Goal: Information Seeking & Learning: Compare options

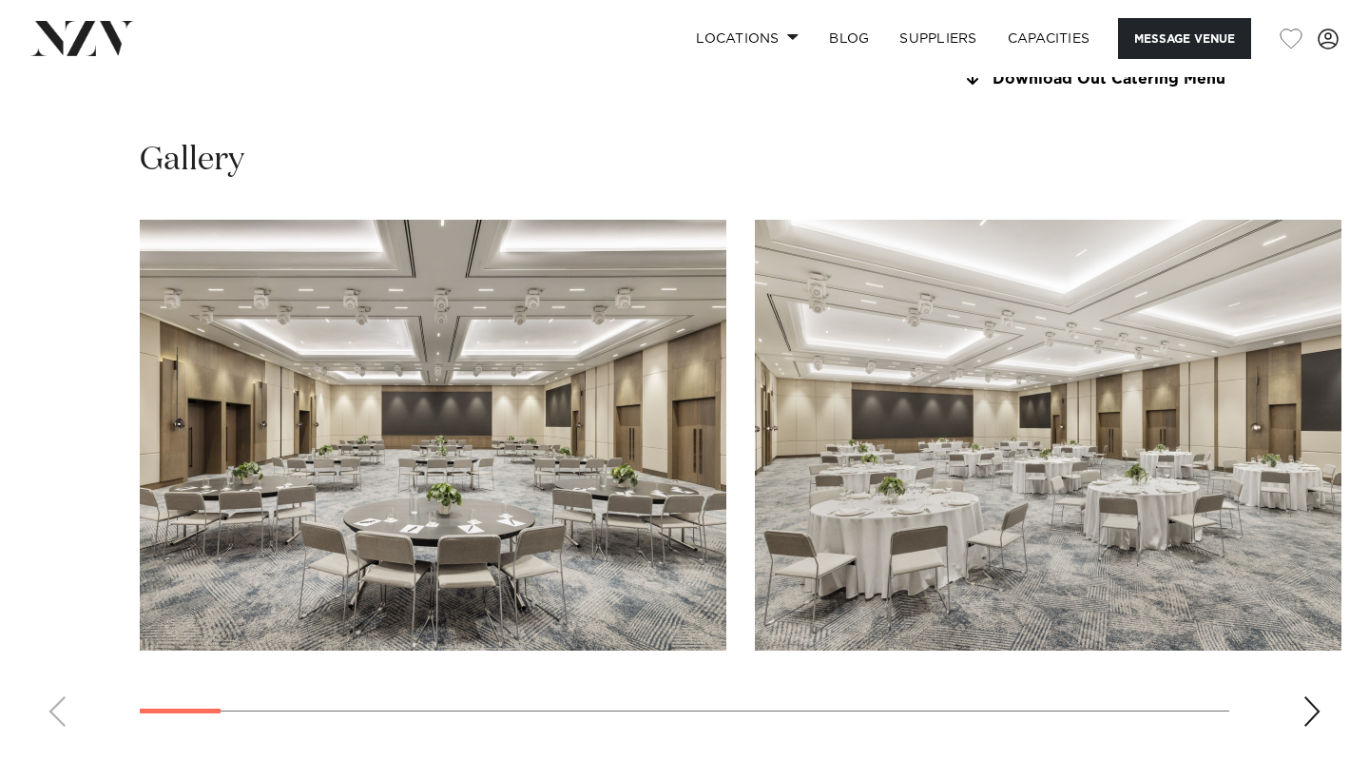
scroll to position [1769, 0]
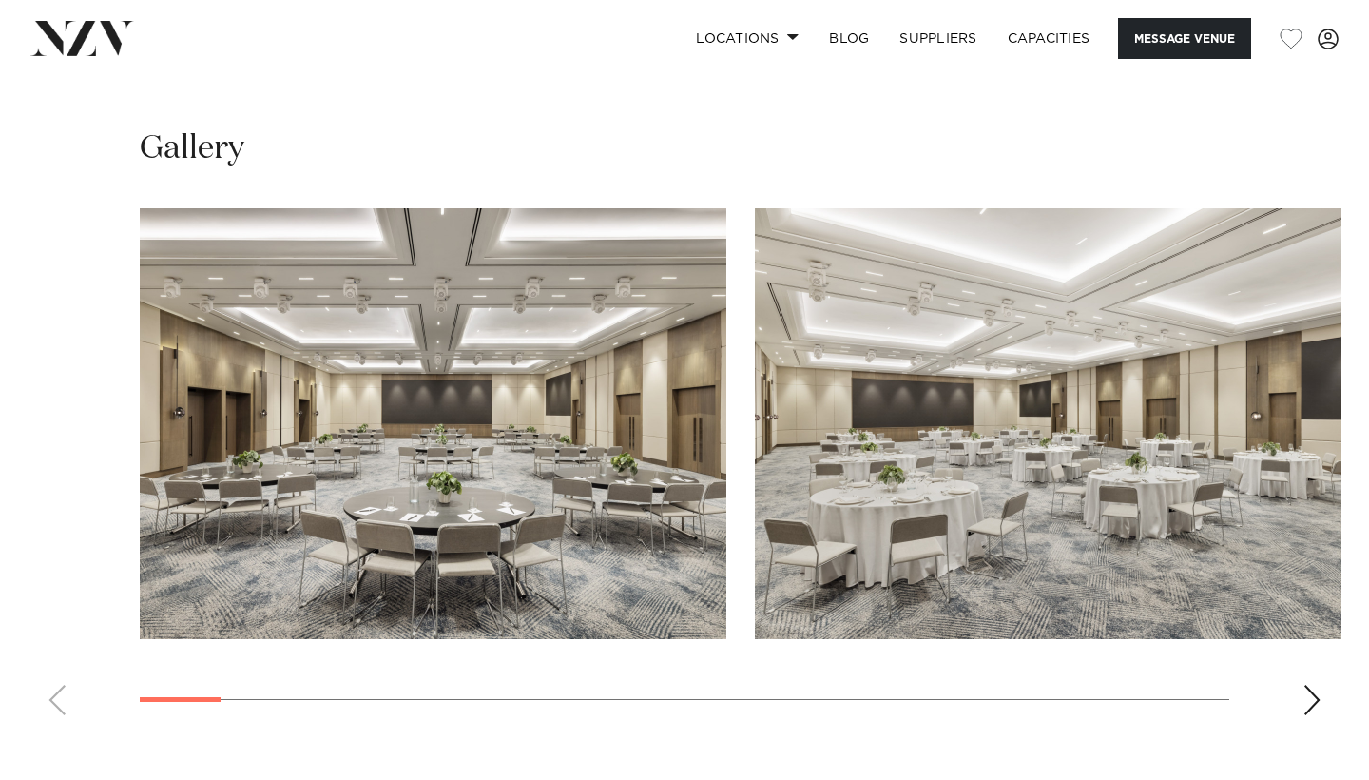
click at [1321, 685] on div "Next slide" at bounding box center [1312, 700] width 19 height 30
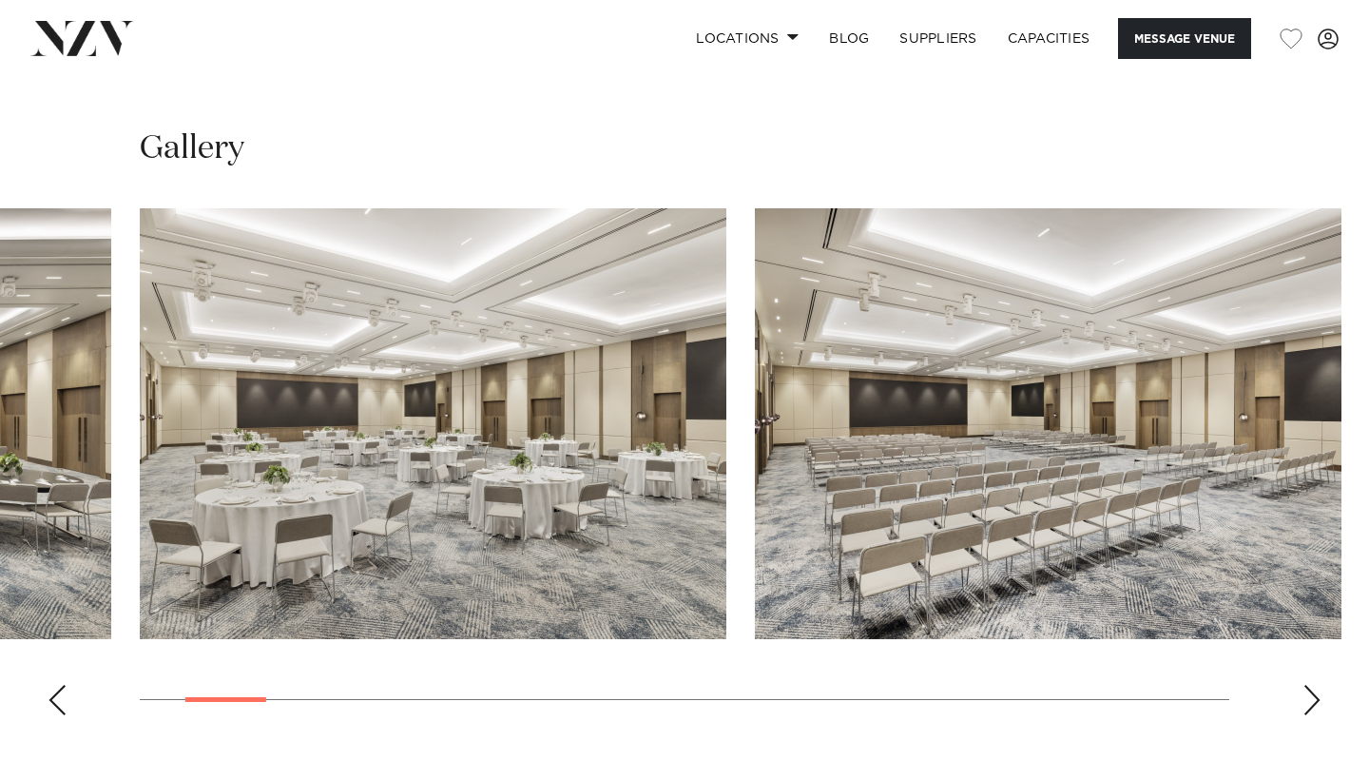
click at [63, 648] on swiper-container at bounding box center [684, 469] width 1369 height 522
click at [60, 685] on div "Previous slide" at bounding box center [57, 700] width 19 height 30
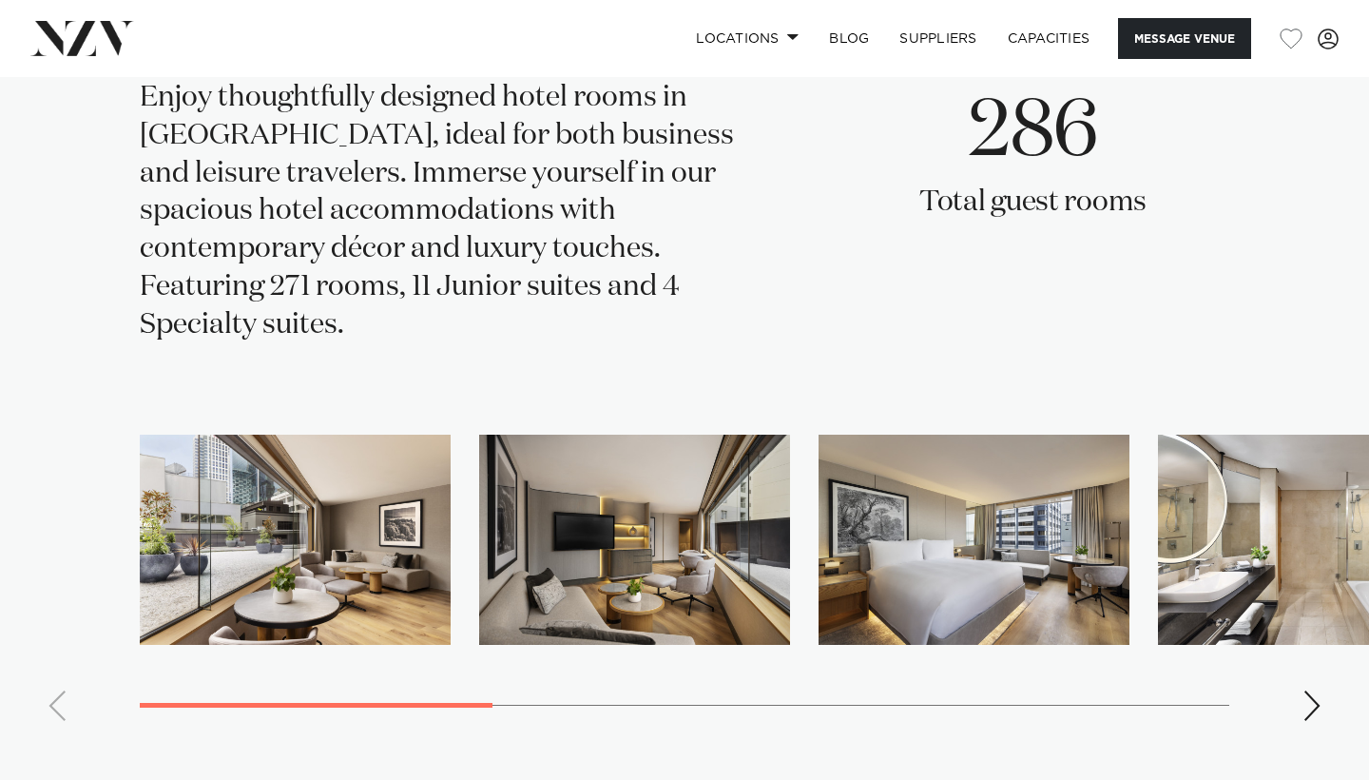
scroll to position [3140, 0]
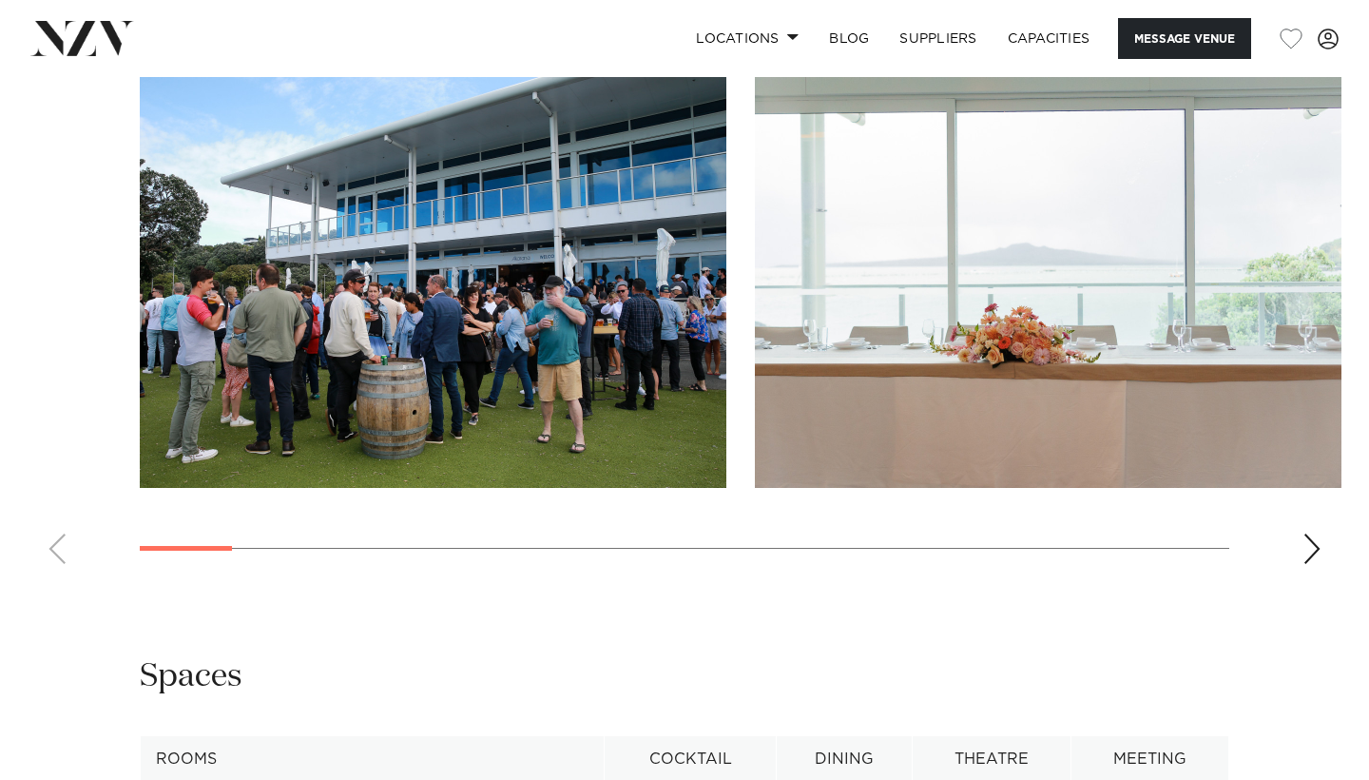
scroll to position [2144, 0]
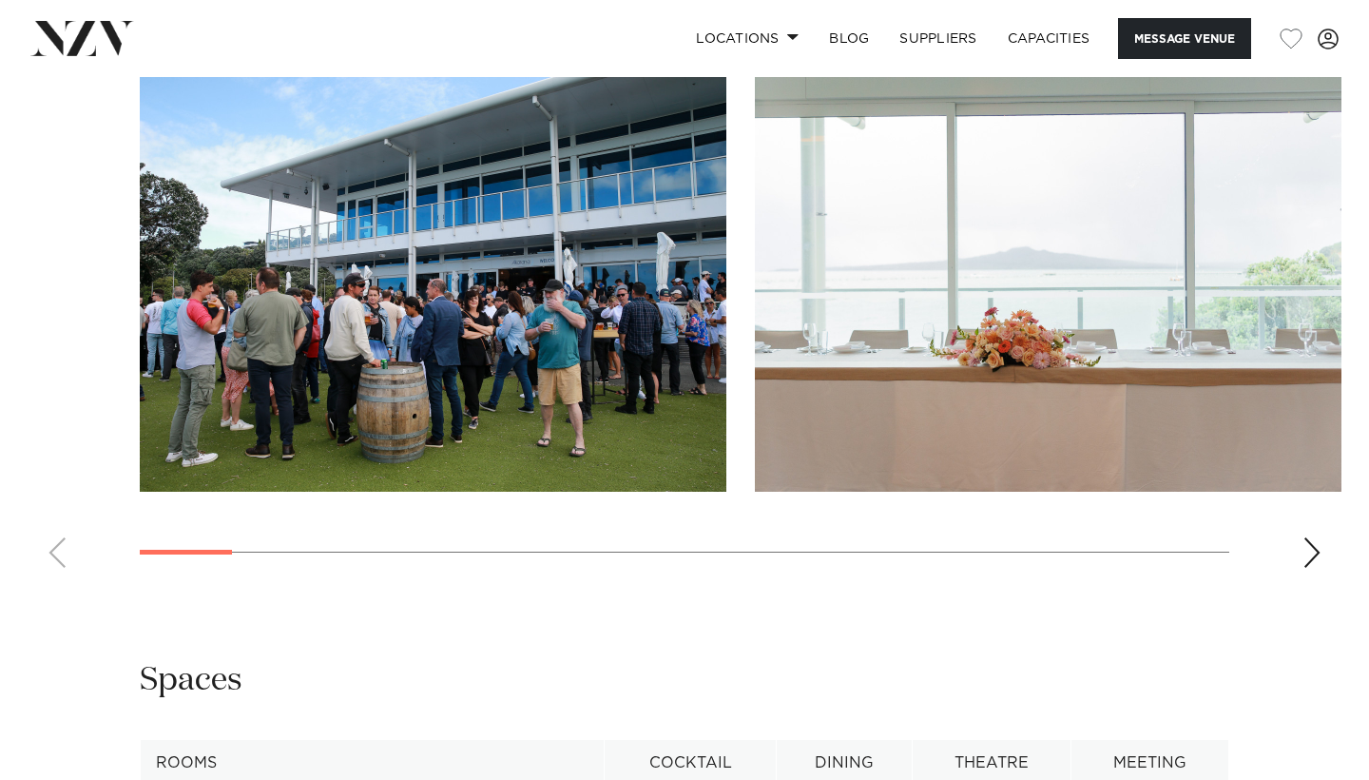
click at [1321, 568] on div "Next slide" at bounding box center [1312, 552] width 19 height 30
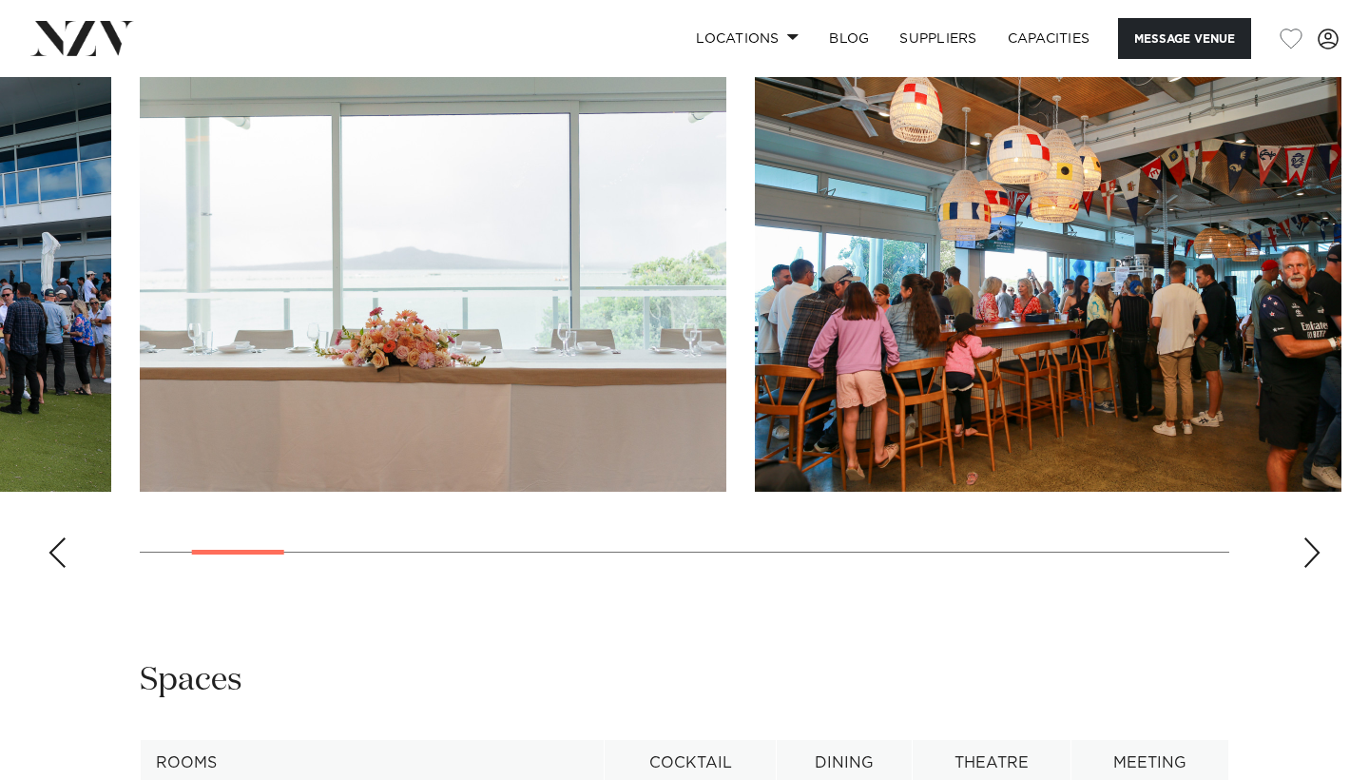
click at [1321, 568] on div "Next slide" at bounding box center [1312, 552] width 19 height 30
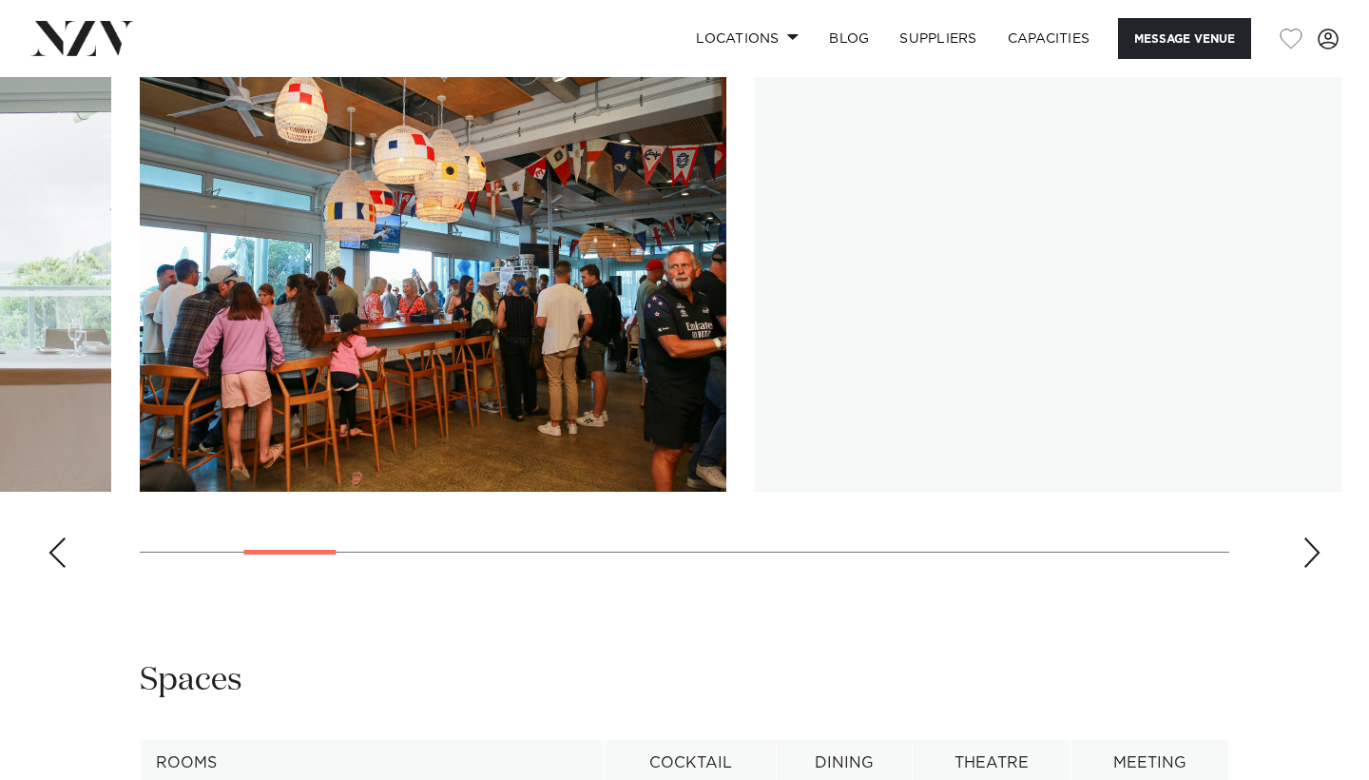
click at [1321, 568] on div "Next slide" at bounding box center [1312, 552] width 19 height 30
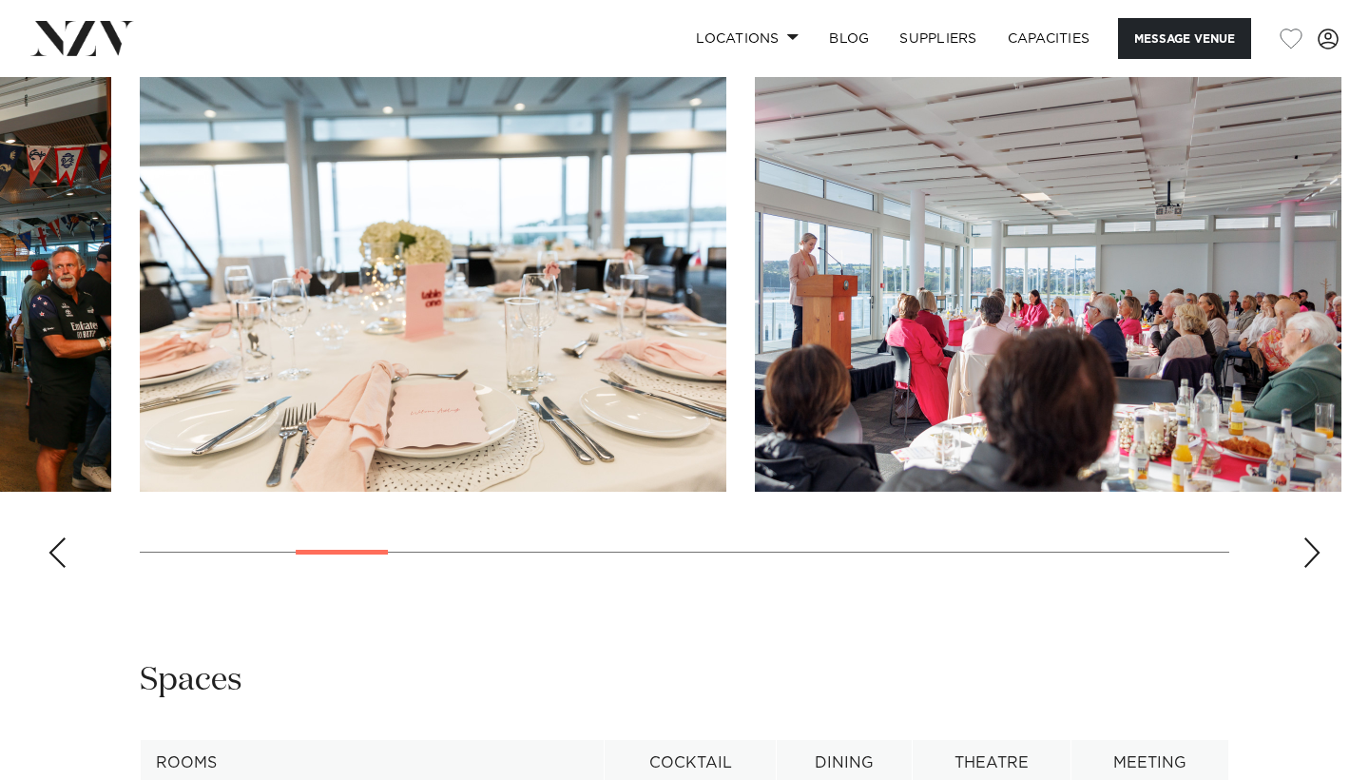
click at [1321, 568] on div "Next slide" at bounding box center [1312, 552] width 19 height 30
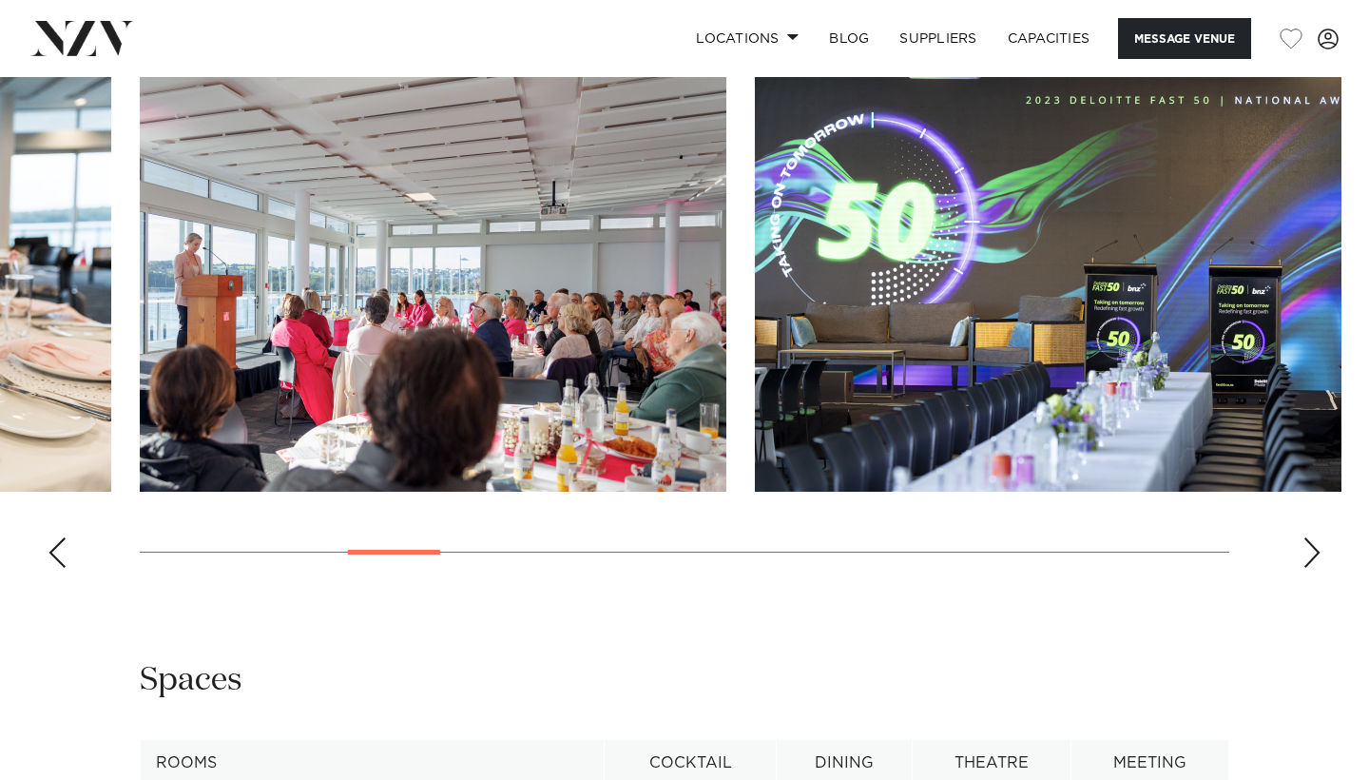
click at [1321, 568] on div "Next slide" at bounding box center [1312, 552] width 19 height 30
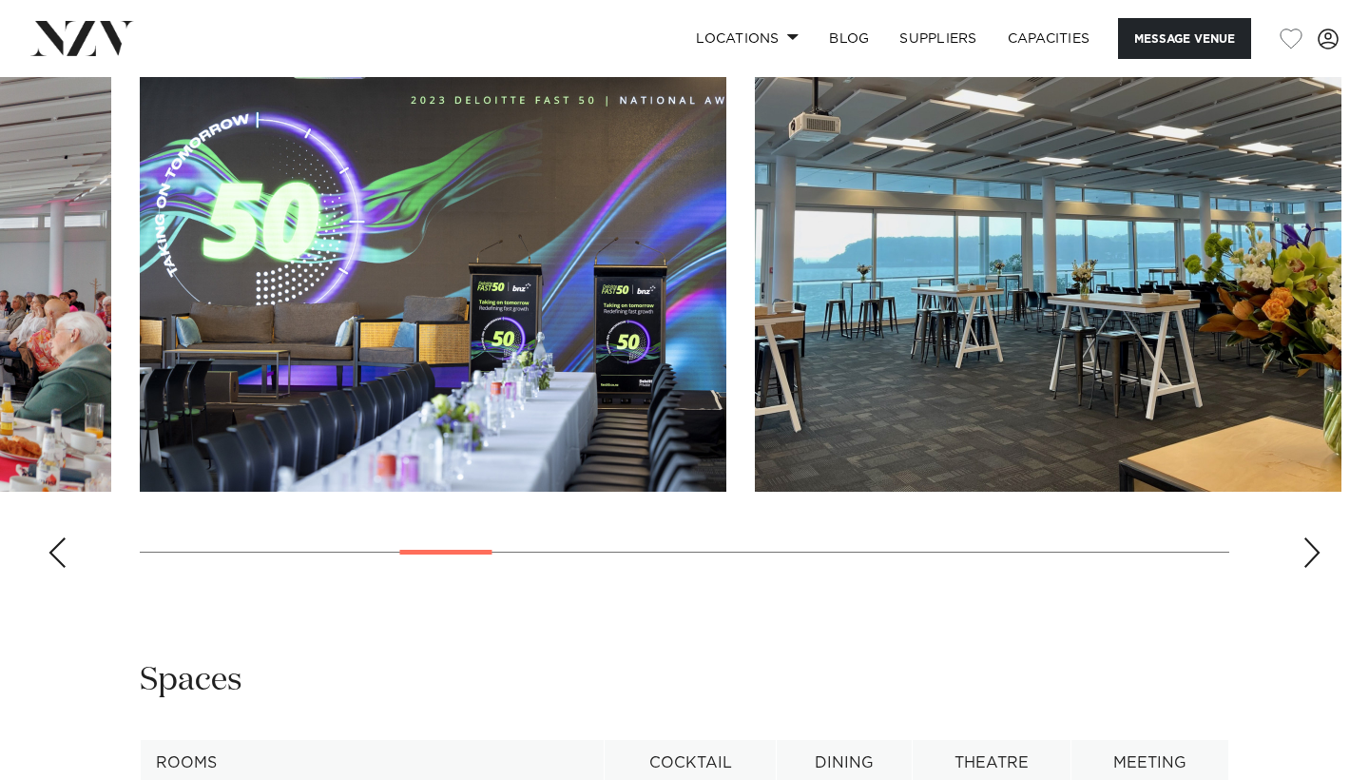
click at [1321, 568] on div "Next slide" at bounding box center [1312, 552] width 19 height 30
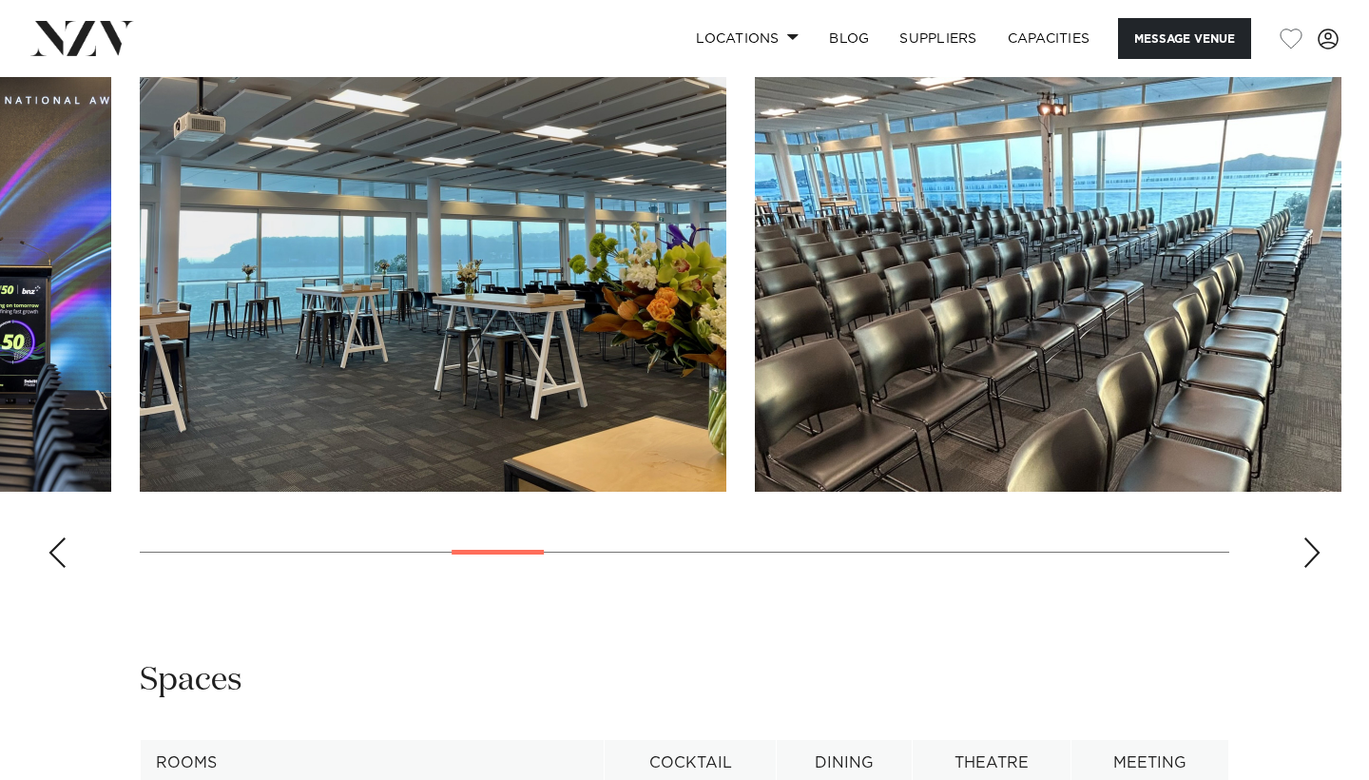
click at [1321, 568] on div "Next slide" at bounding box center [1312, 552] width 19 height 30
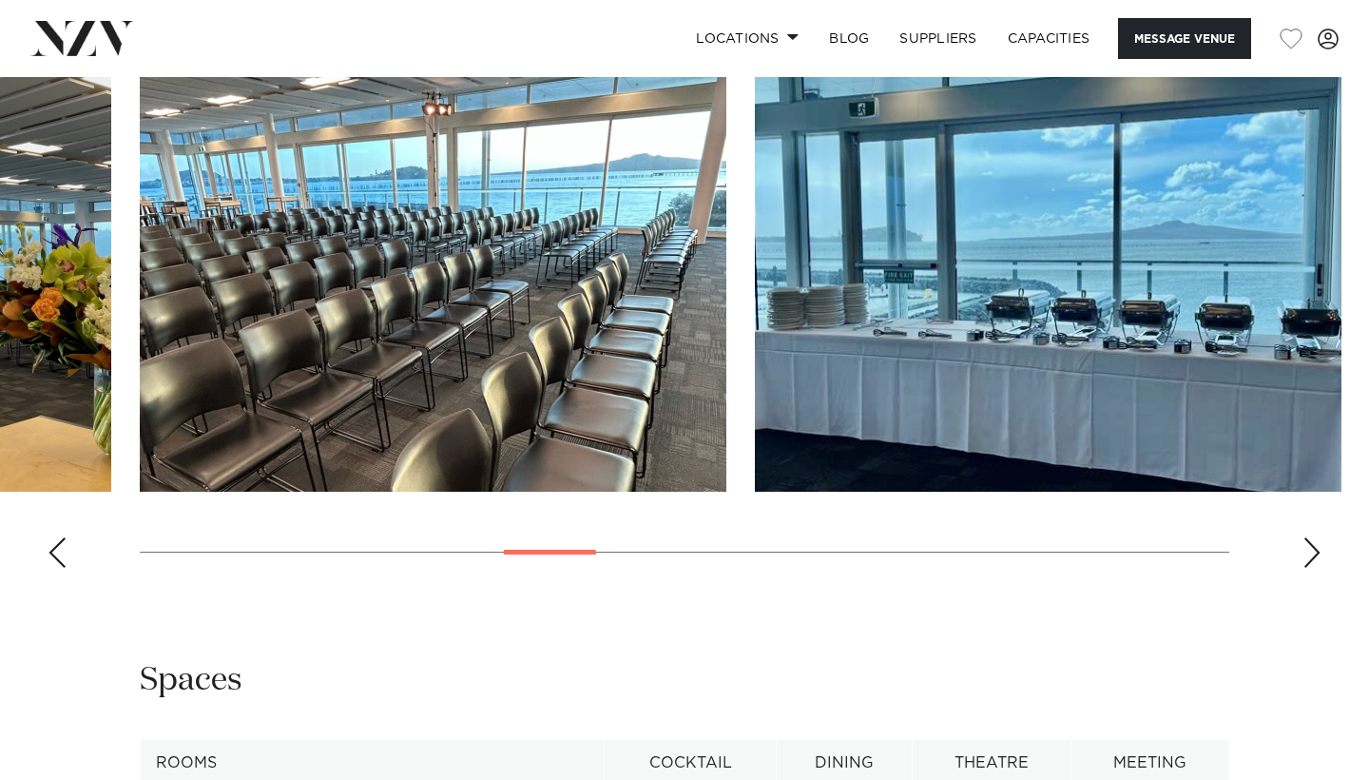
click at [1321, 568] on div "Next slide" at bounding box center [1312, 552] width 19 height 30
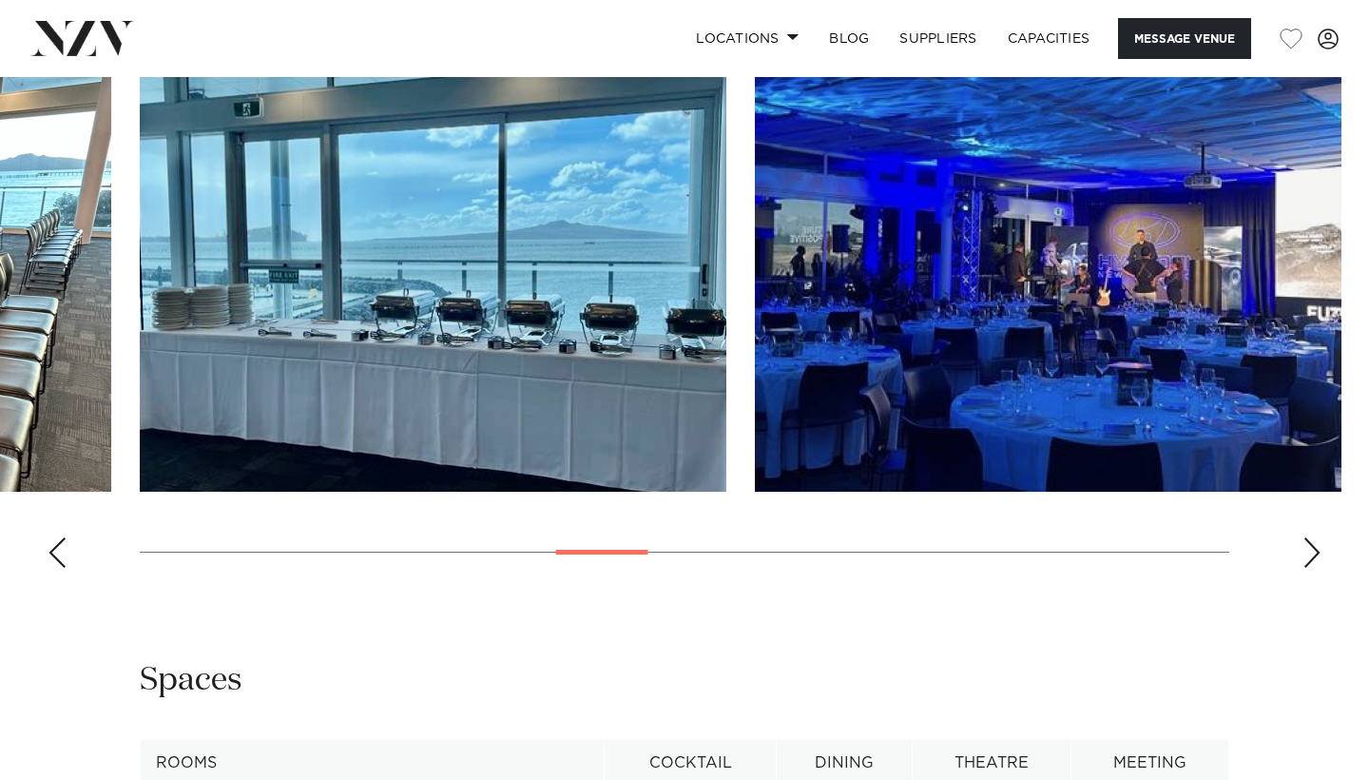
click at [1321, 568] on div "Next slide" at bounding box center [1312, 552] width 19 height 30
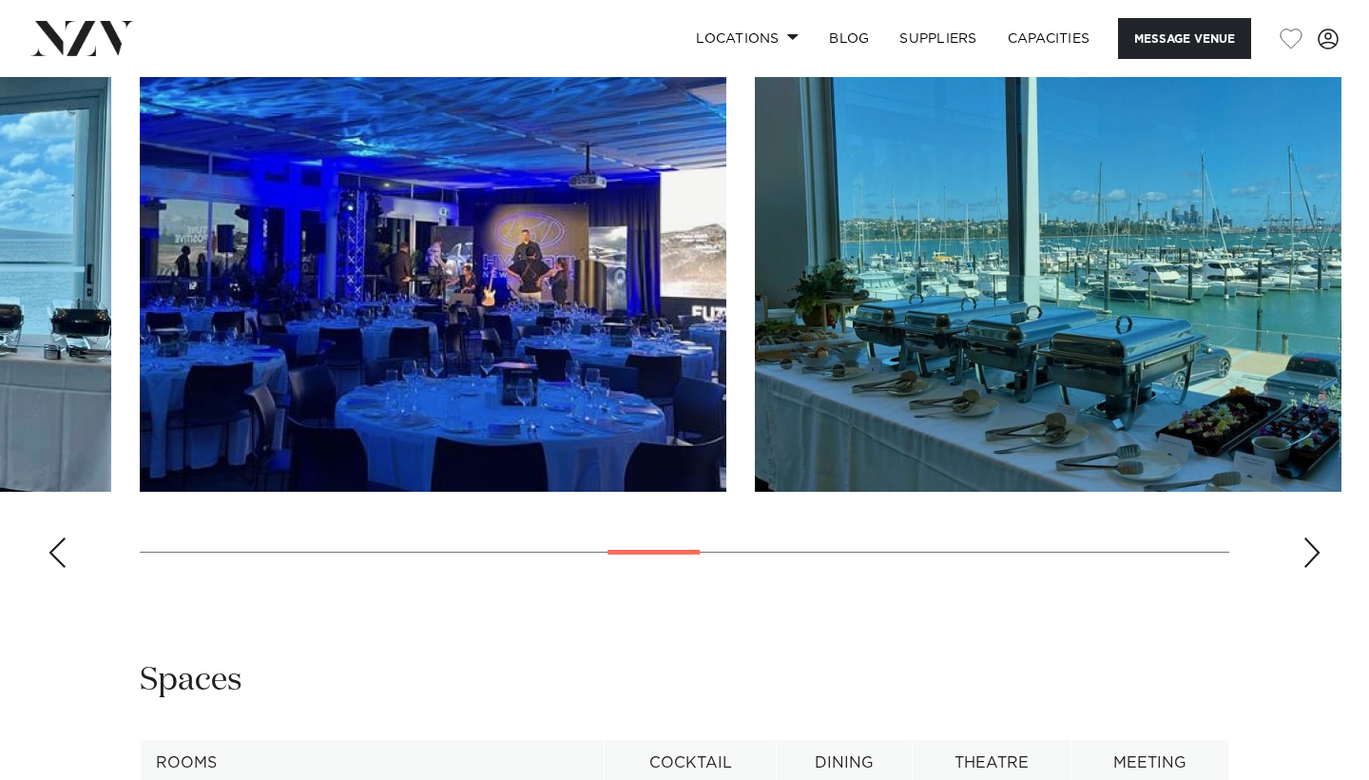
click at [1321, 568] on div "Next slide" at bounding box center [1312, 552] width 19 height 30
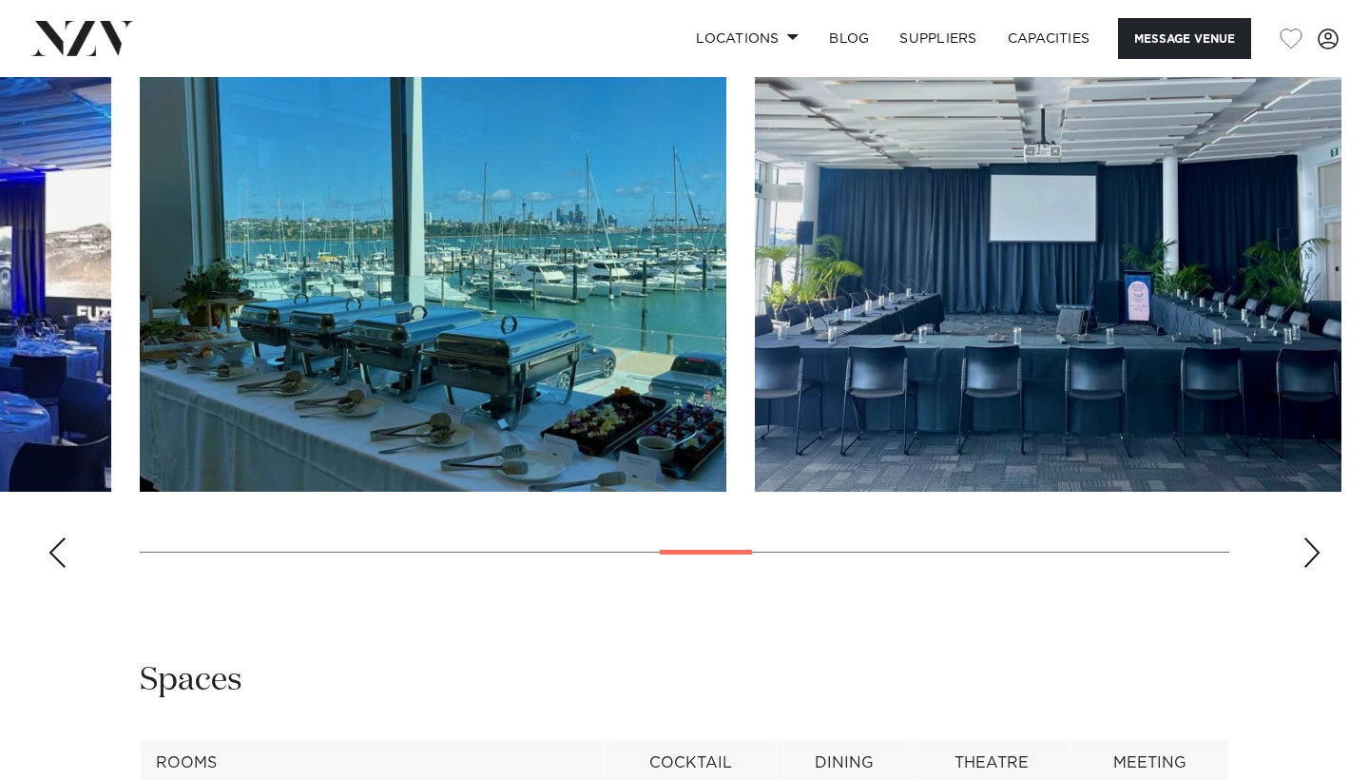
click at [1321, 568] on div "Next slide" at bounding box center [1312, 552] width 19 height 30
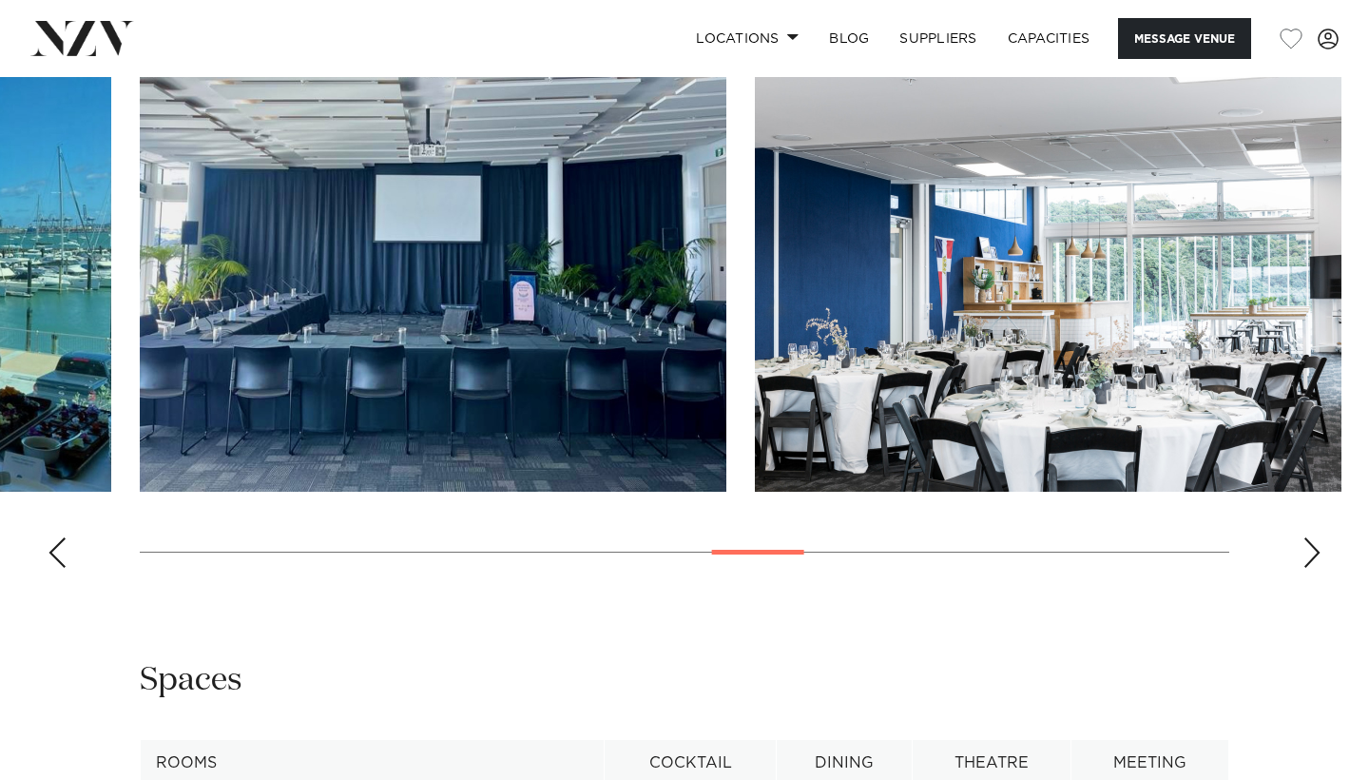
click at [1321, 568] on div "Next slide" at bounding box center [1312, 552] width 19 height 30
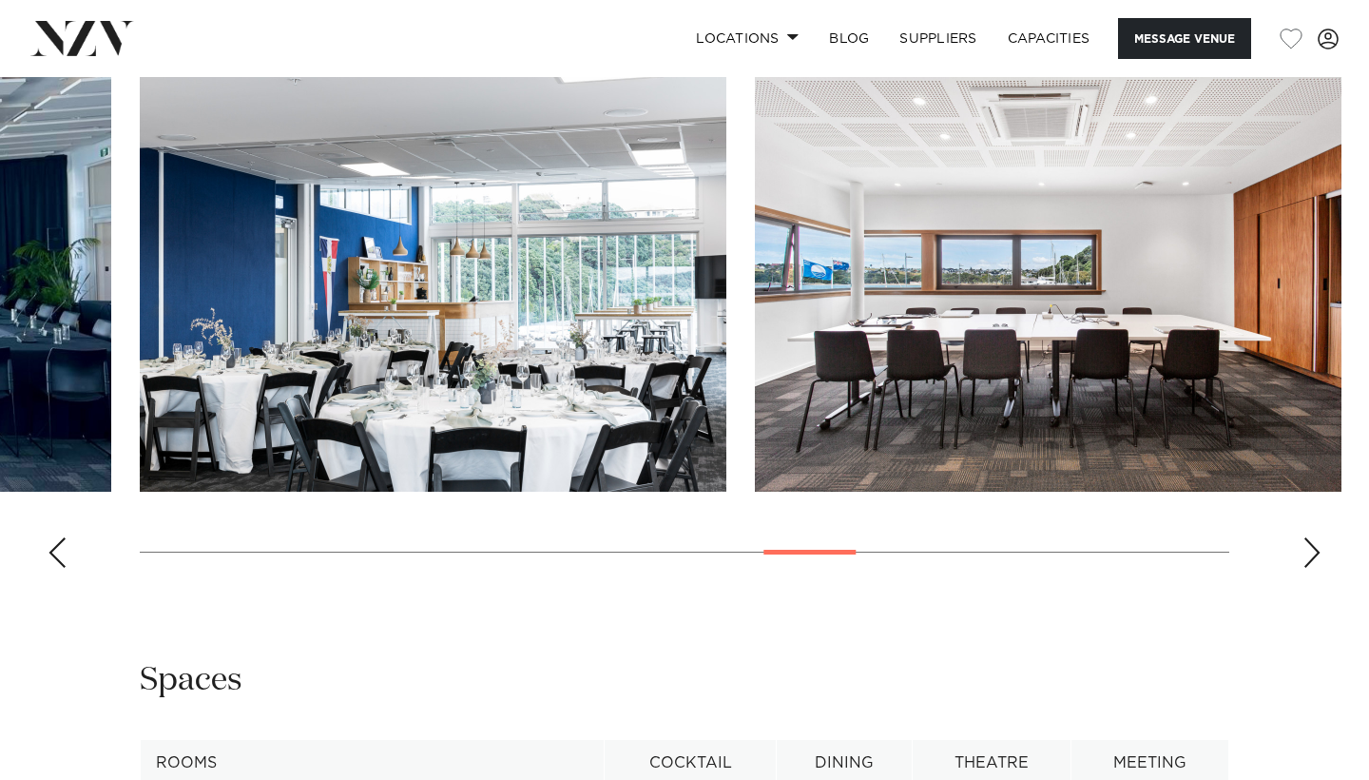
click at [1321, 568] on div "Next slide" at bounding box center [1312, 552] width 19 height 30
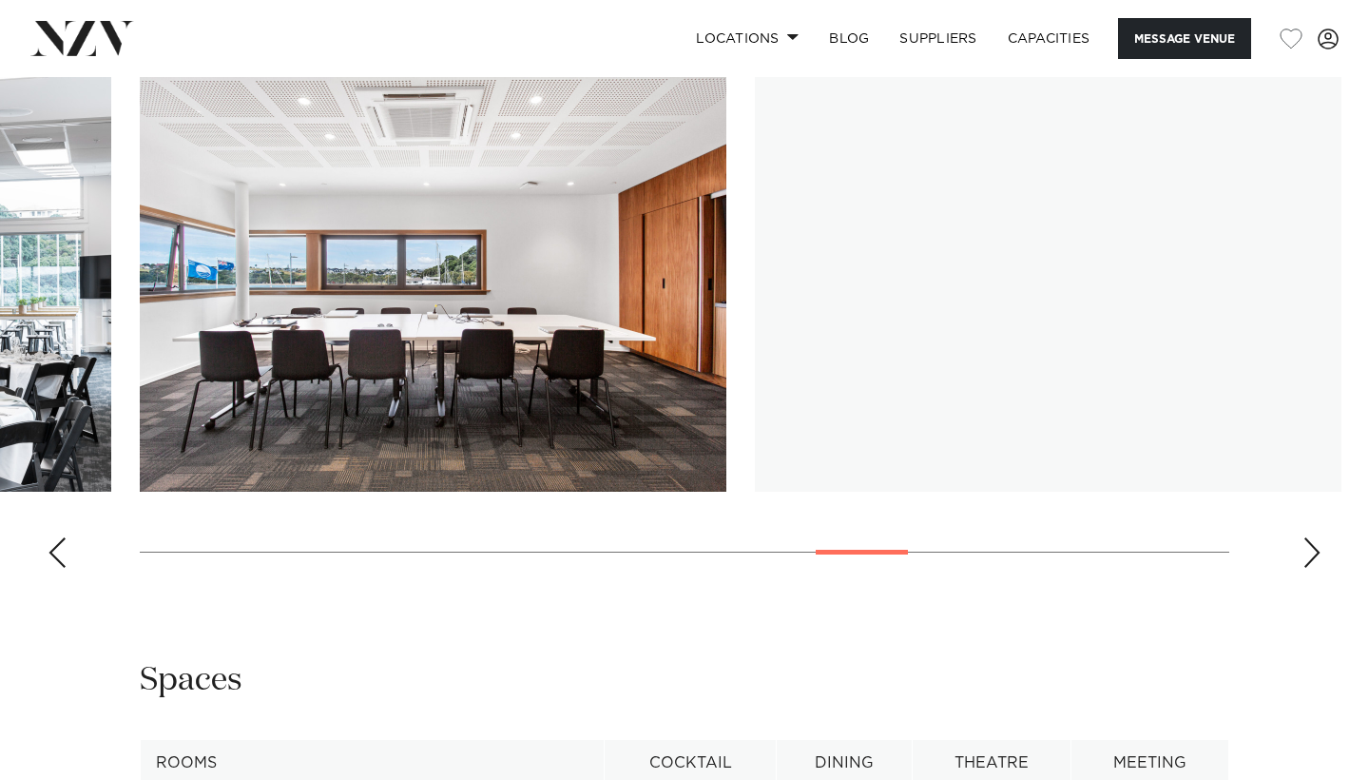
click at [1321, 568] on div "Next slide" at bounding box center [1312, 552] width 19 height 30
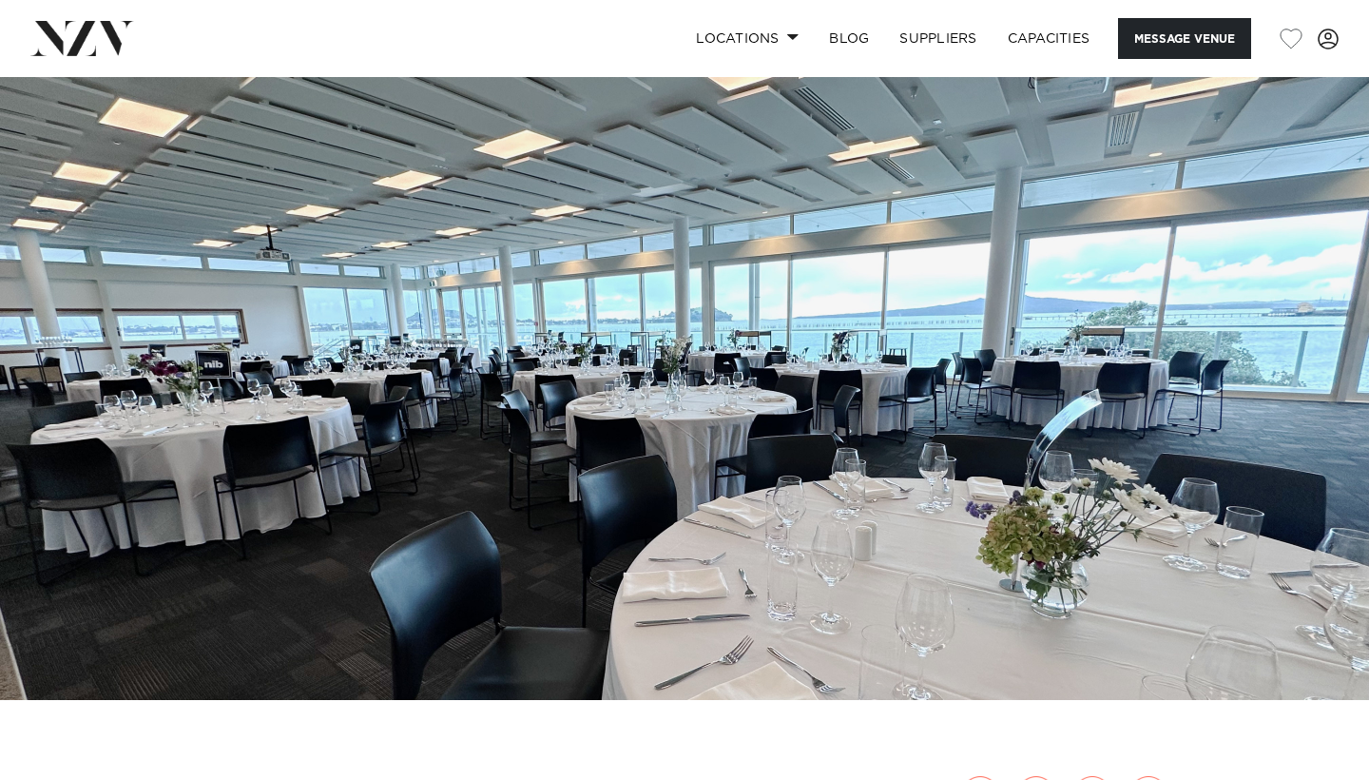
scroll to position [17, 0]
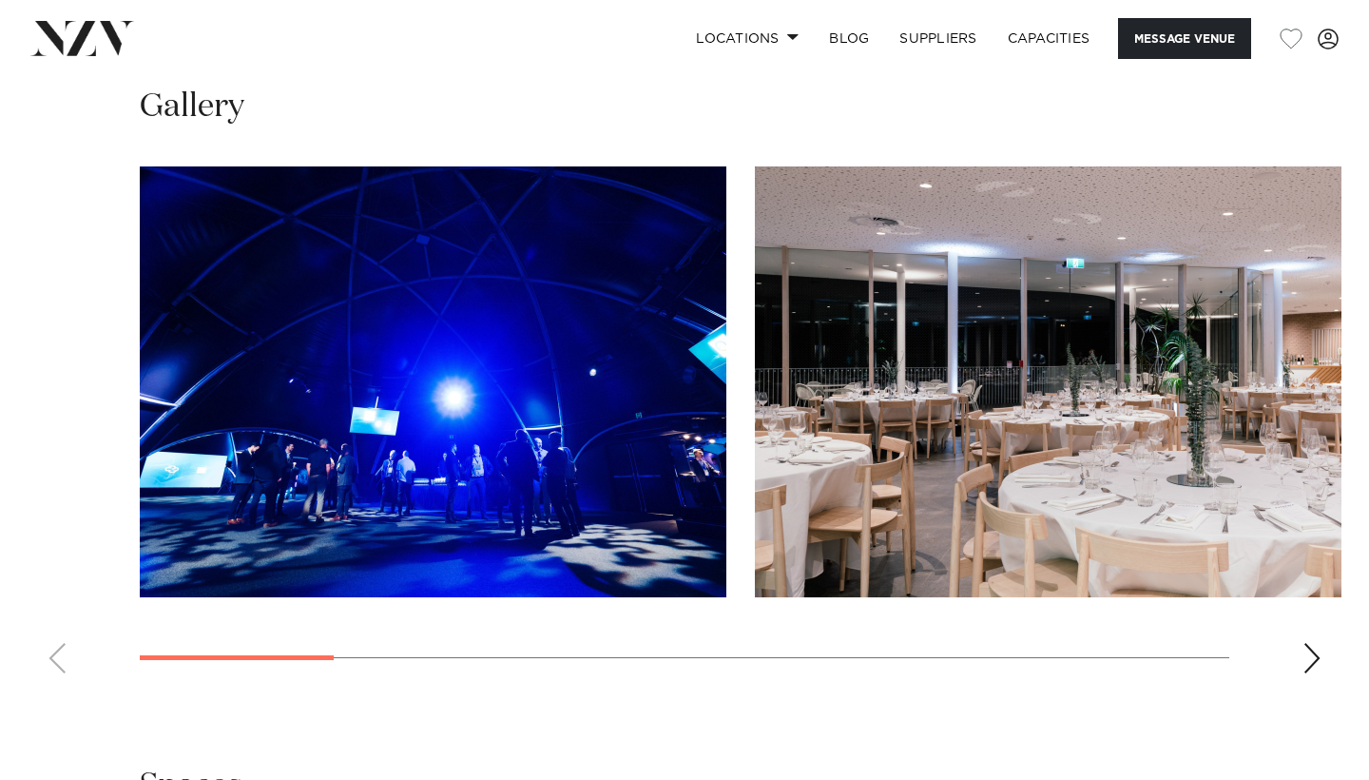
scroll to position [1826, 0]
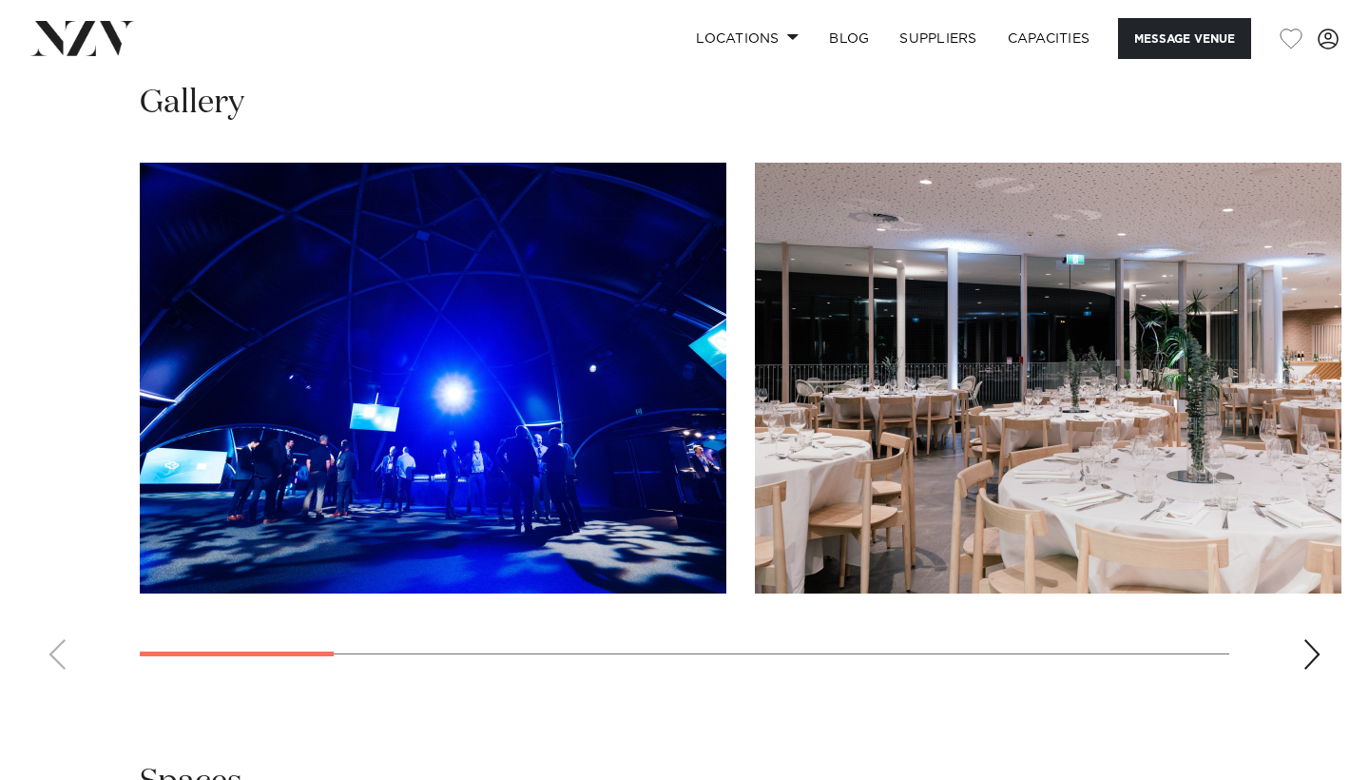
click at [1301, 584] on swiper-container at bounding box center [684, 424] width 1369 height 522
click at [1320, 639] on div "Next slide" at bounding box center [1312, 654] width 19 height 30
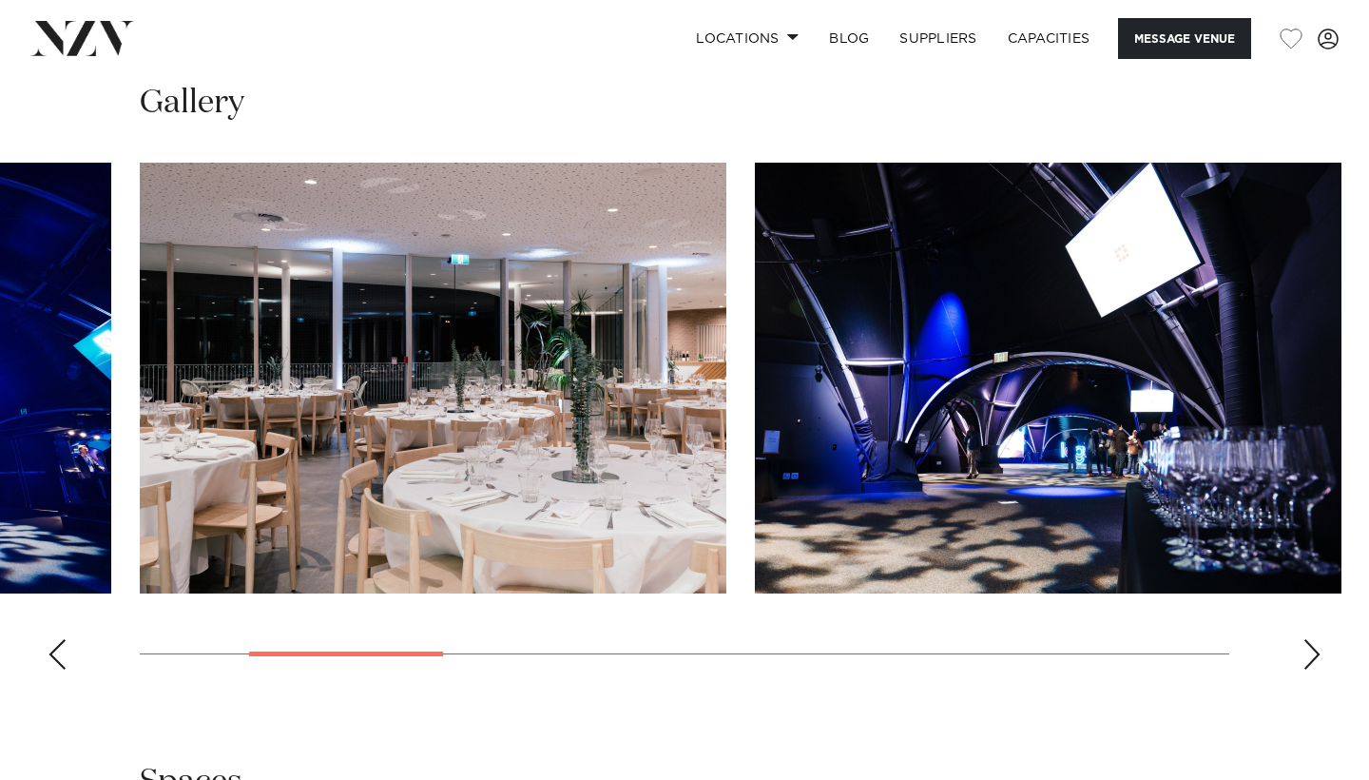
click at [1320, 639] on div "Next slide" at bounding box center [1312, 654] width 19 height 30
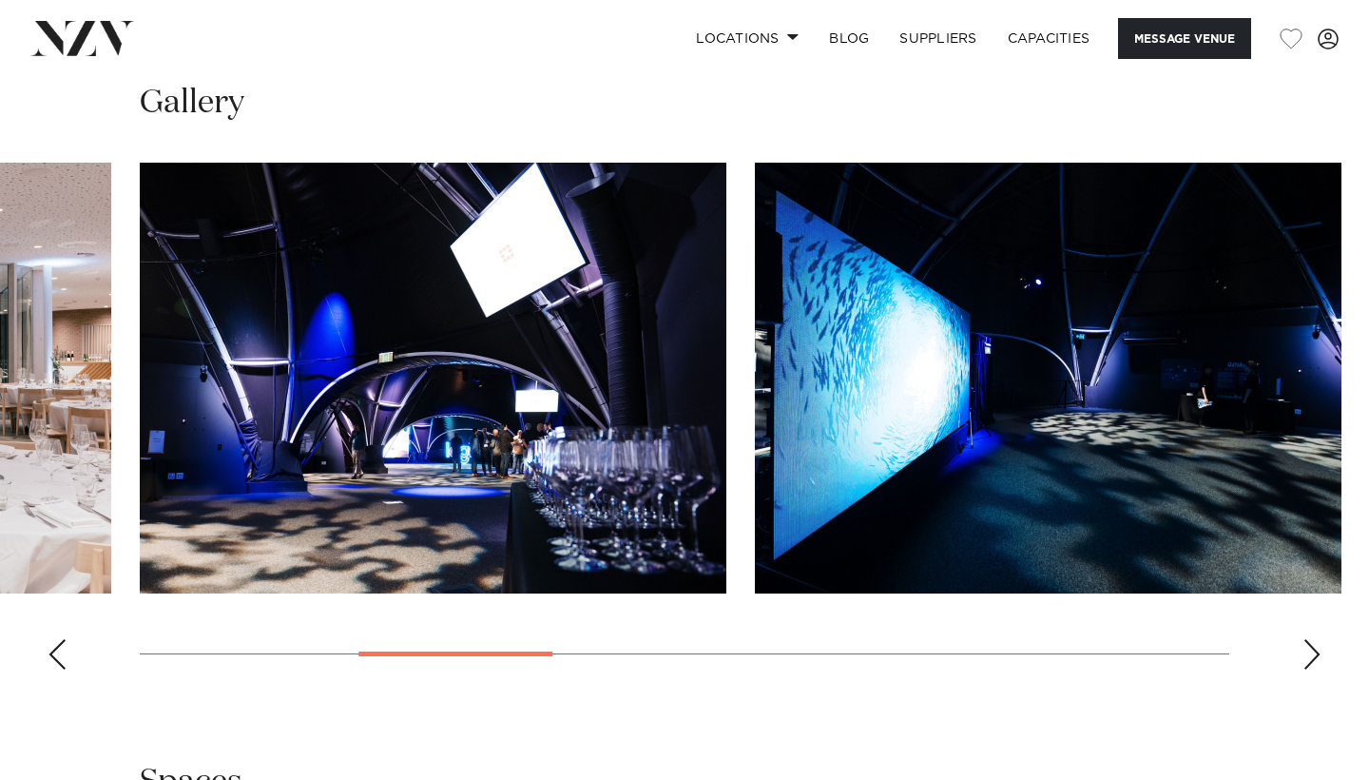
click at [1320, 639] on div "Next slide" at bounding box center [1312, 654] width 19 height 30
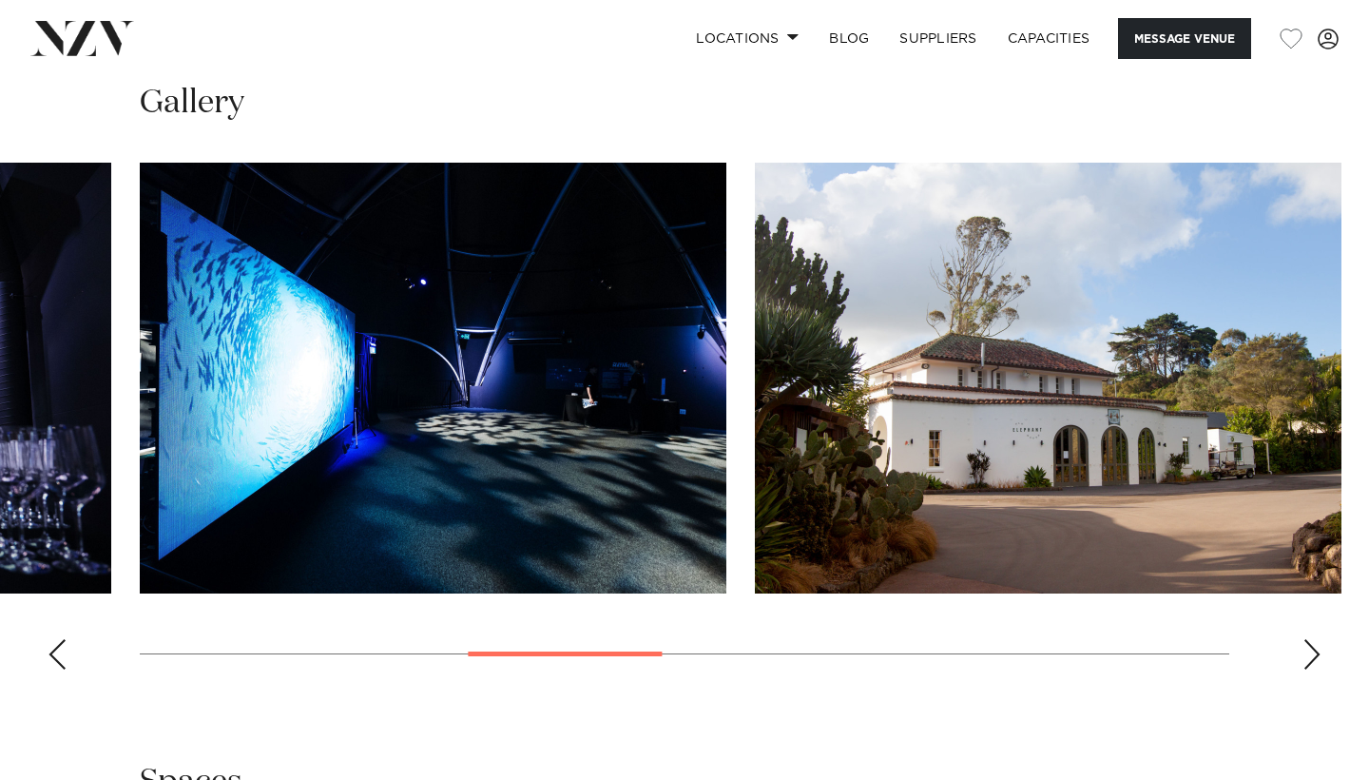
click at [1320, 639] on div "Next slide" at bounding box center [1312, 654] width 19 height 30
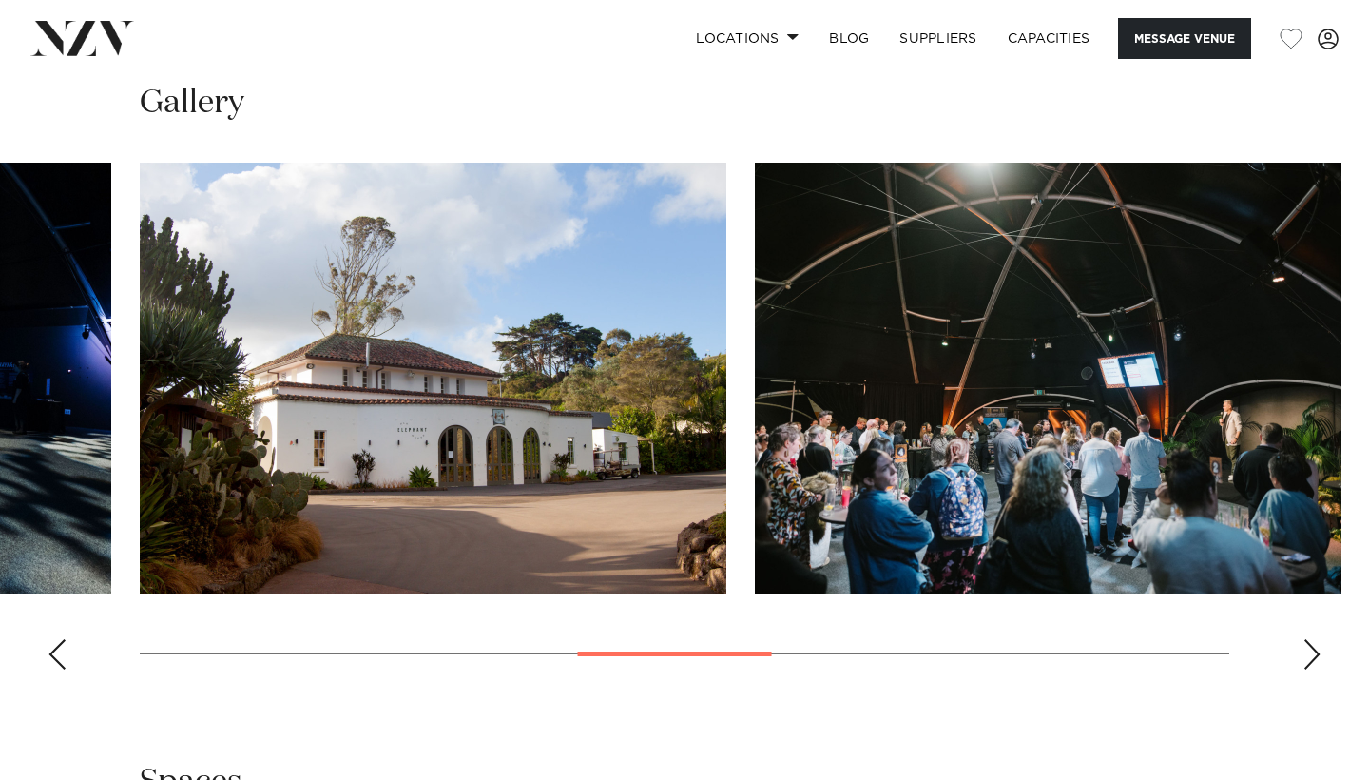
click at [1320, 639] on div "Next slide" at bounding box center [1312, 654] width 19 height 30
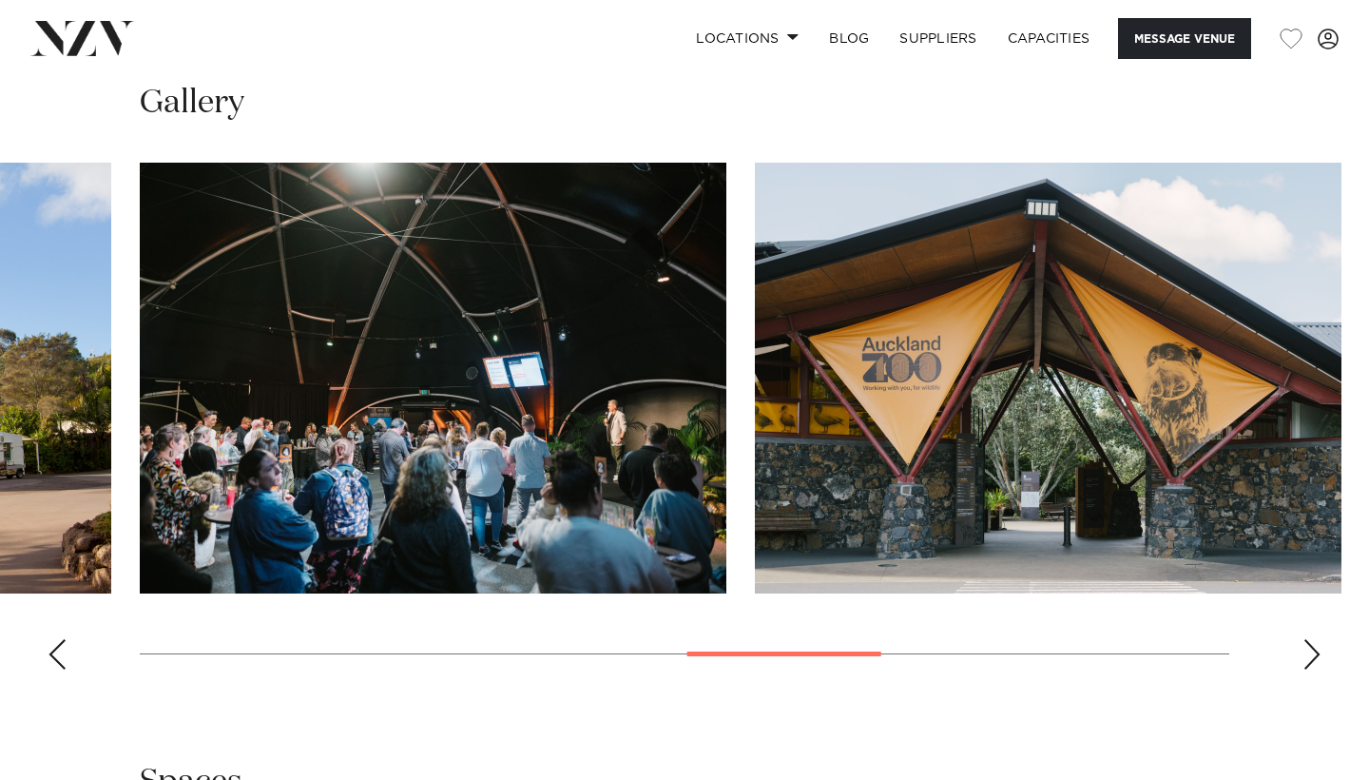
click at [1320, 639] on div "Next slide" at bounding box center [1312, 654] width 19 height 30
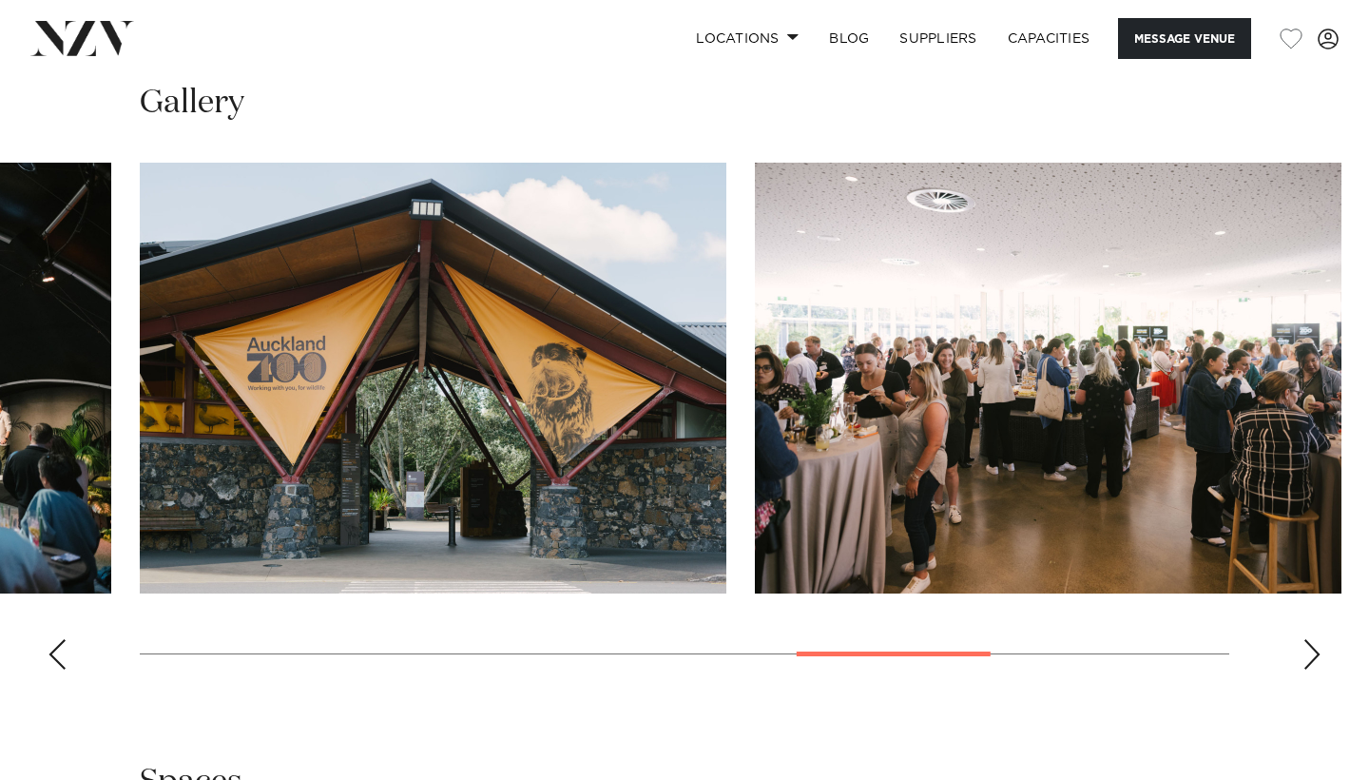
click at [1320, 639] on div "Next slide" at bounding box center [1312, 654] width 19 height 30
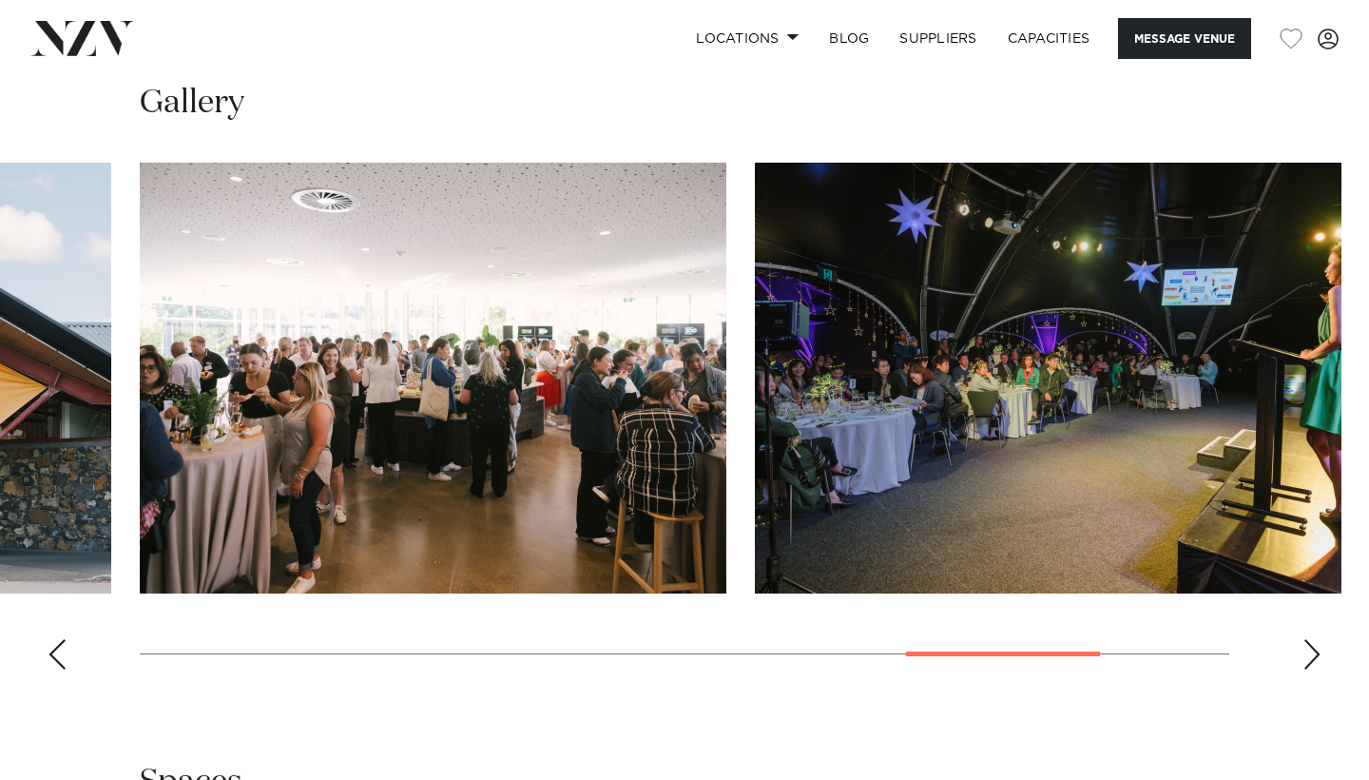
click at [1320, 639] on div "Next slide" at bounding box center [1312, 654] width 19 height 30
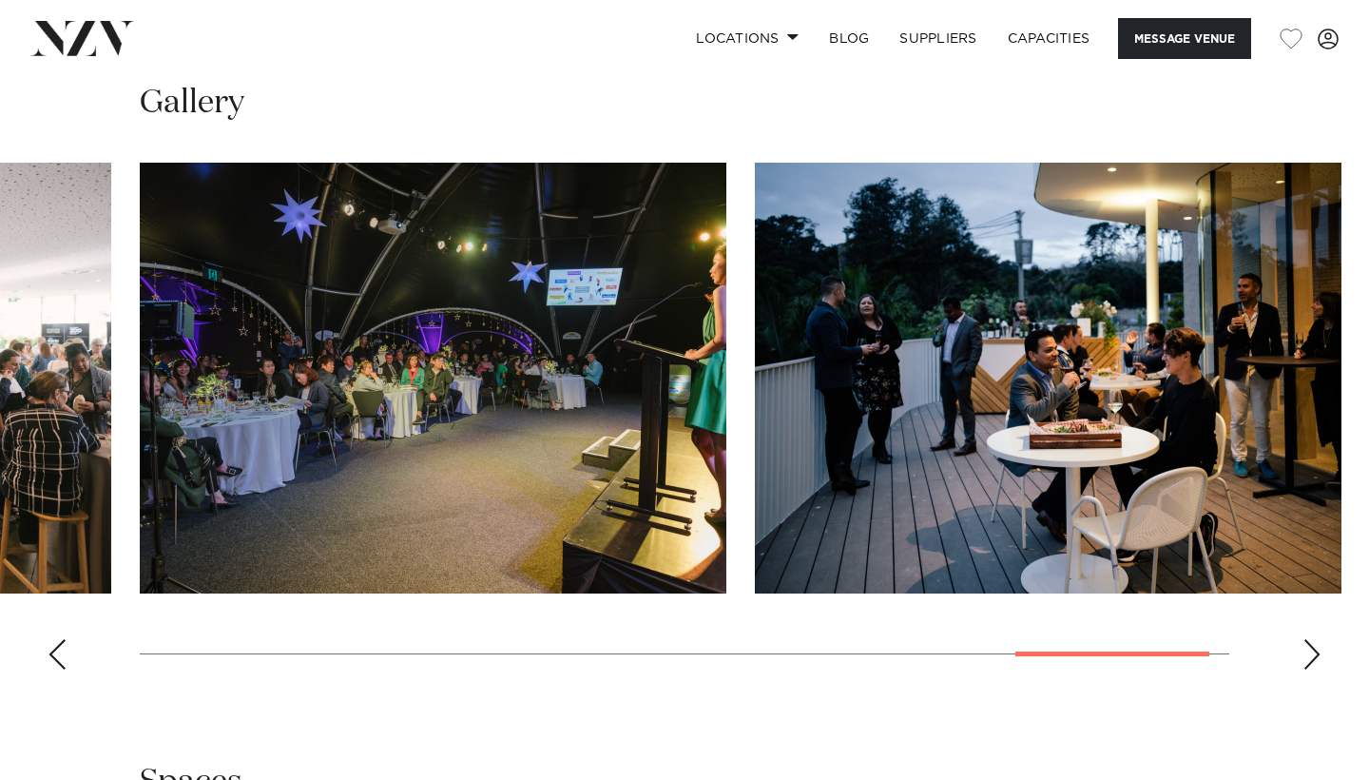
click at [1320, 639] on div "Next slide" at bounding box center [1312, 654] width 19 height 30
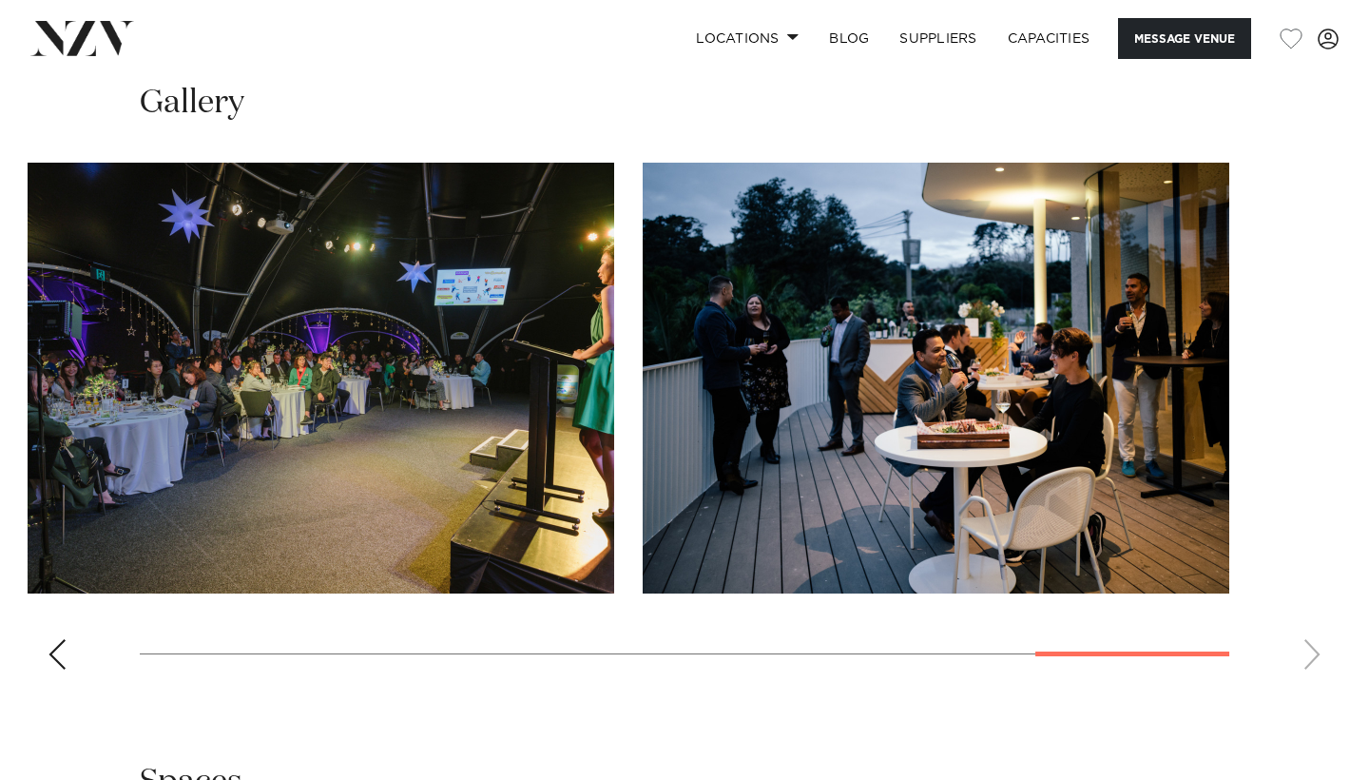
click at [1320, 589] on swiper-container at bounding box center [684, 424] width 1369 height 522
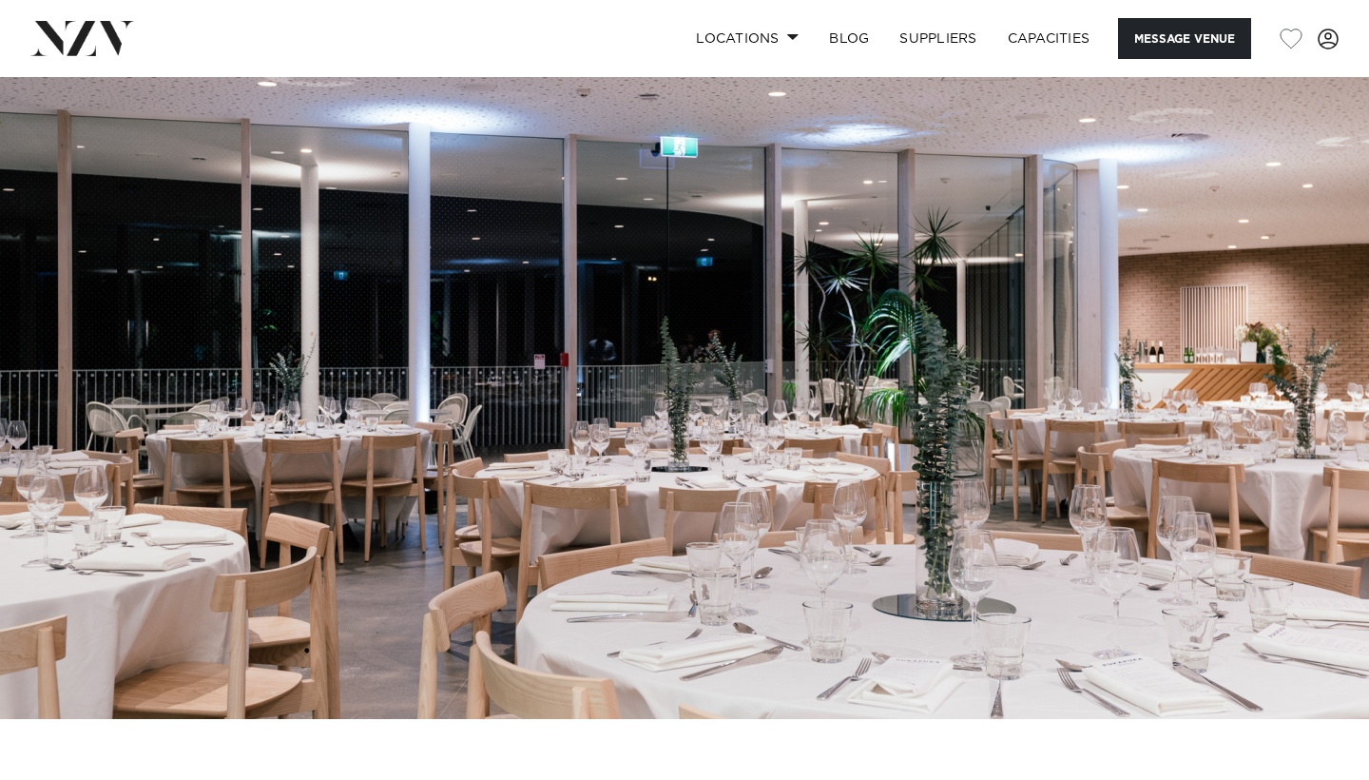
scroll to position [0, 0]
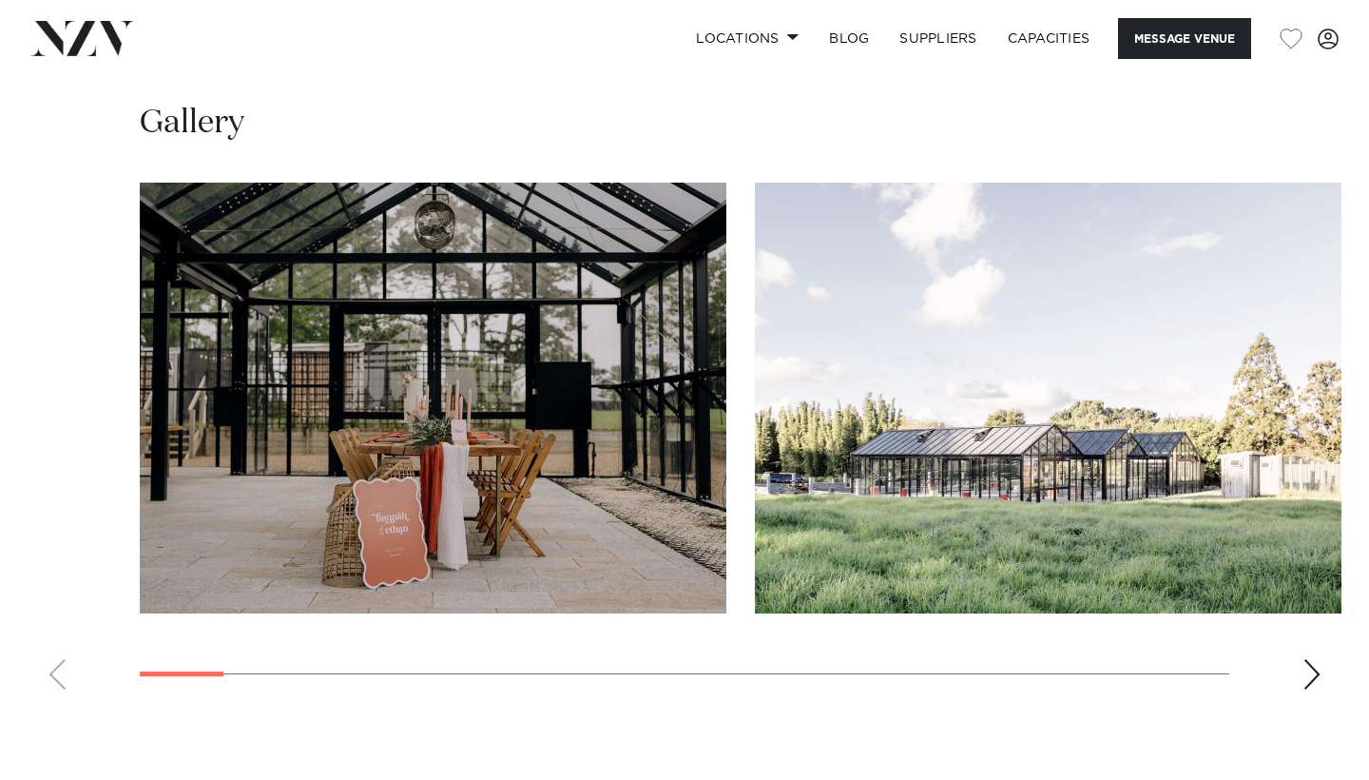
scroll to position [1819, 0]
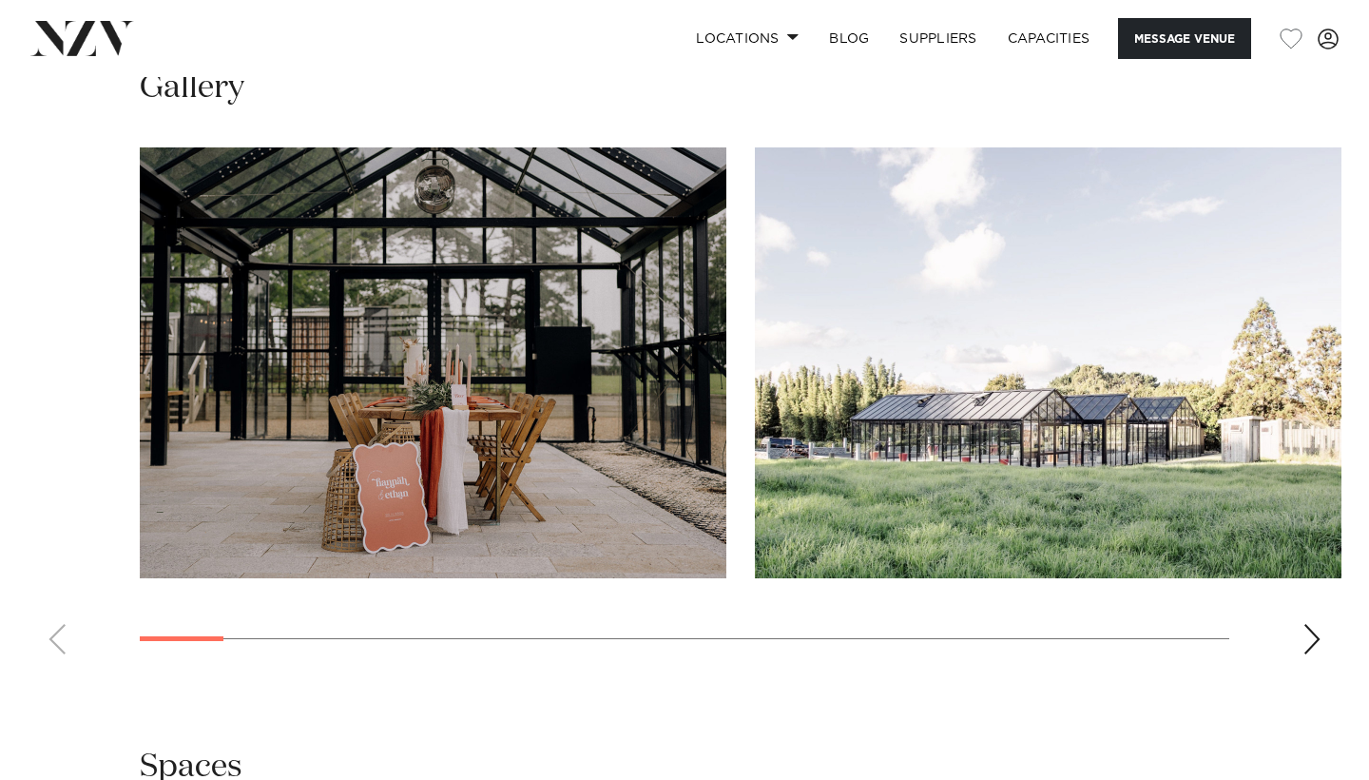
click at [1303, 654] on div "Next slide" at bounding box center [1312, 639] width 19 height 30
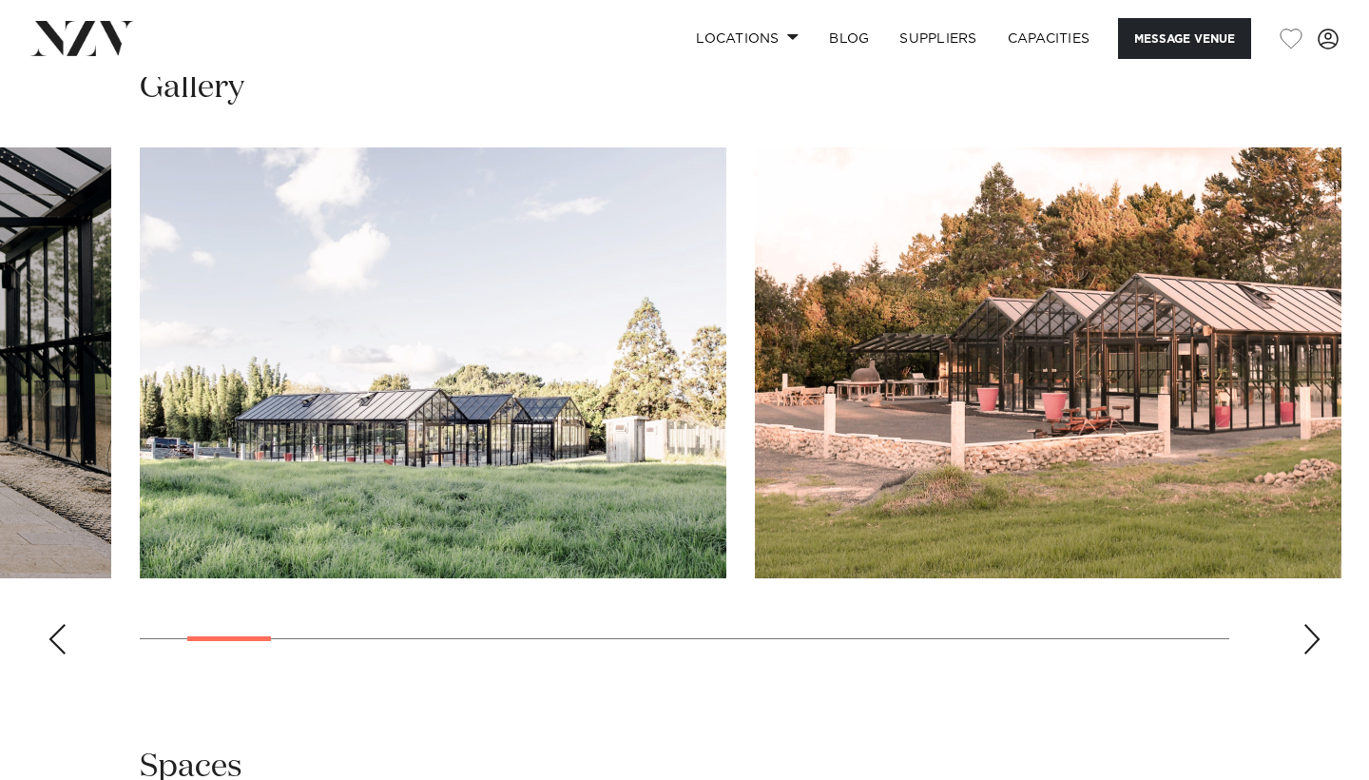
click at [1303, 654] on div "Next slide" at bounding box center [1312, 639] width 19 height 30
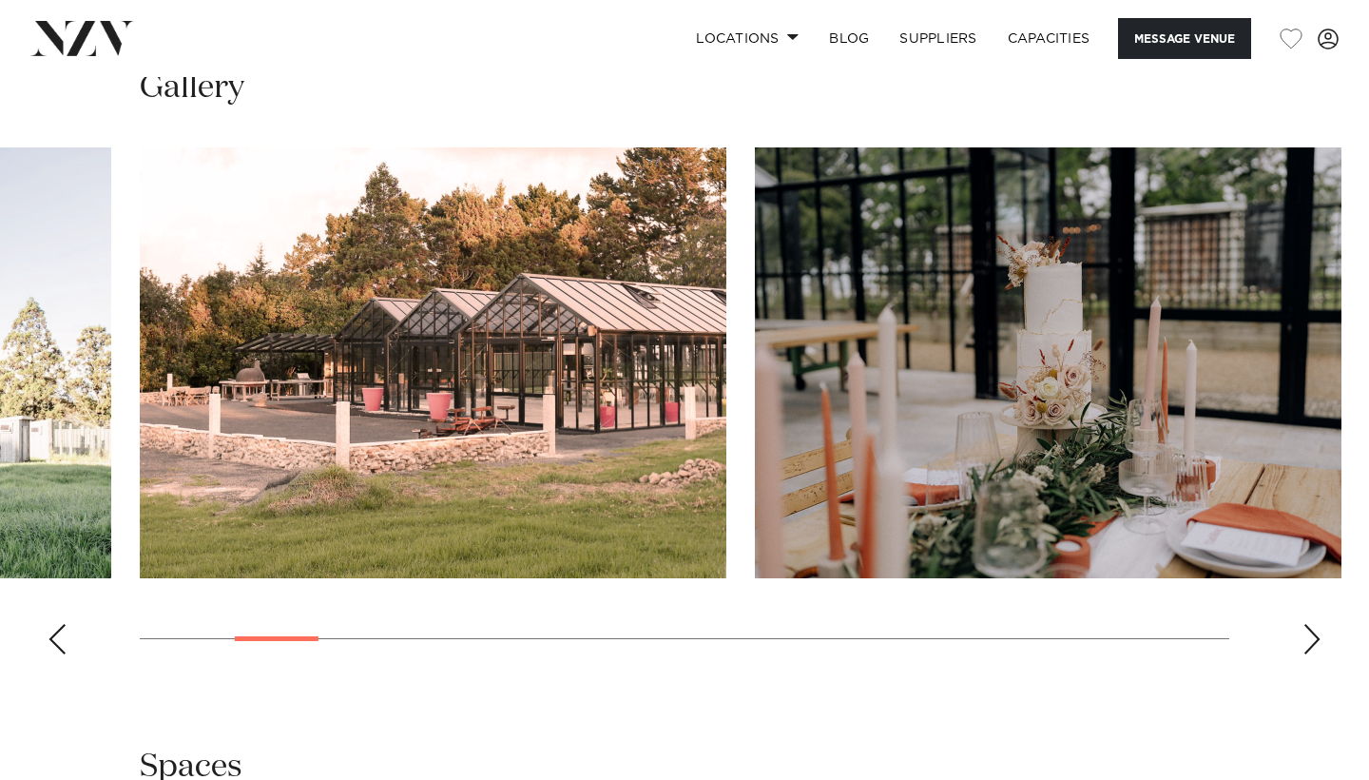
click at [1303, 654] on div "Next slide" at bounding box center [1312, 639] width 19 height 30
